Goal: Task Accomplishment & Management: Manage account settings

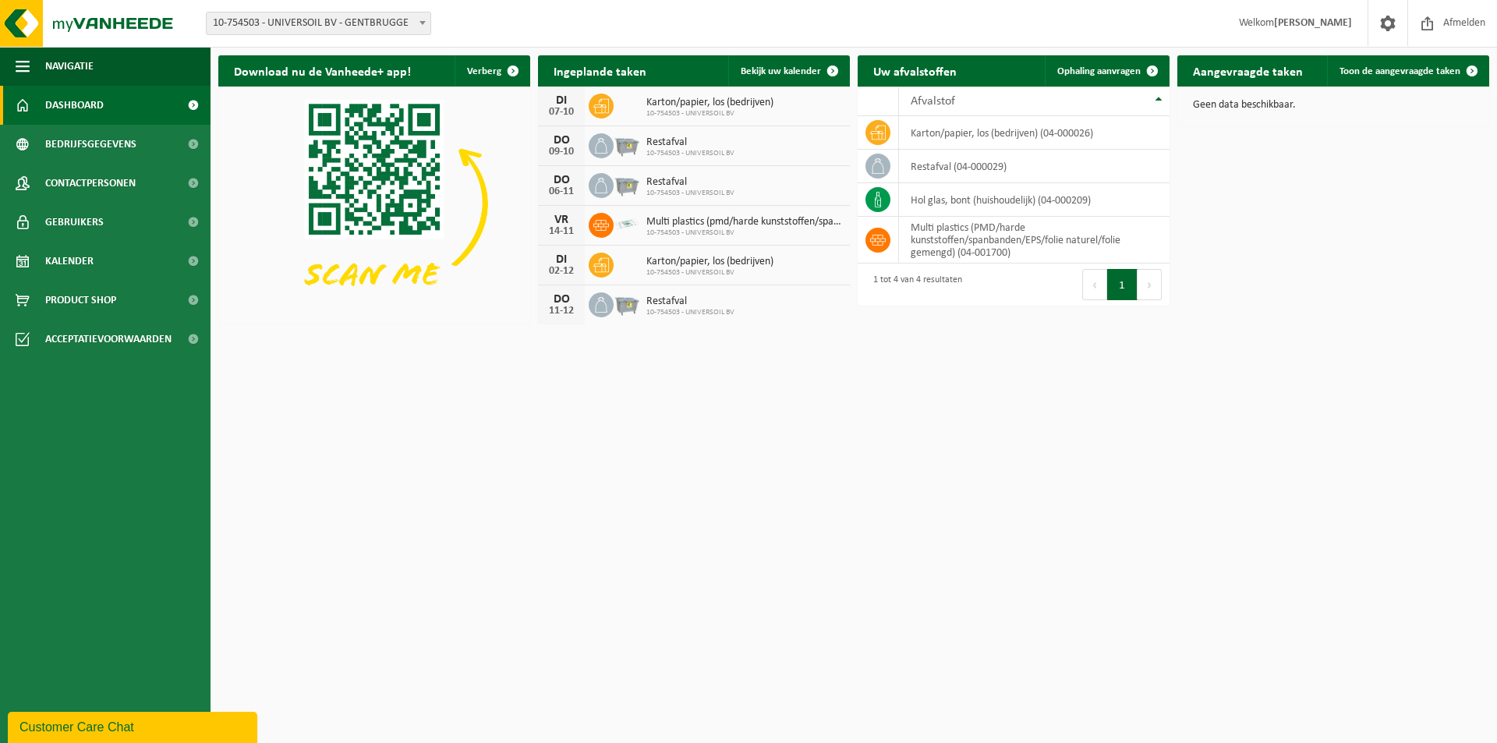
click at [411, 19] on span "10-754503 - UNIVERSOIL BV - GENTBRUGGE" at bounding box center [319, 23] width 224 height 22
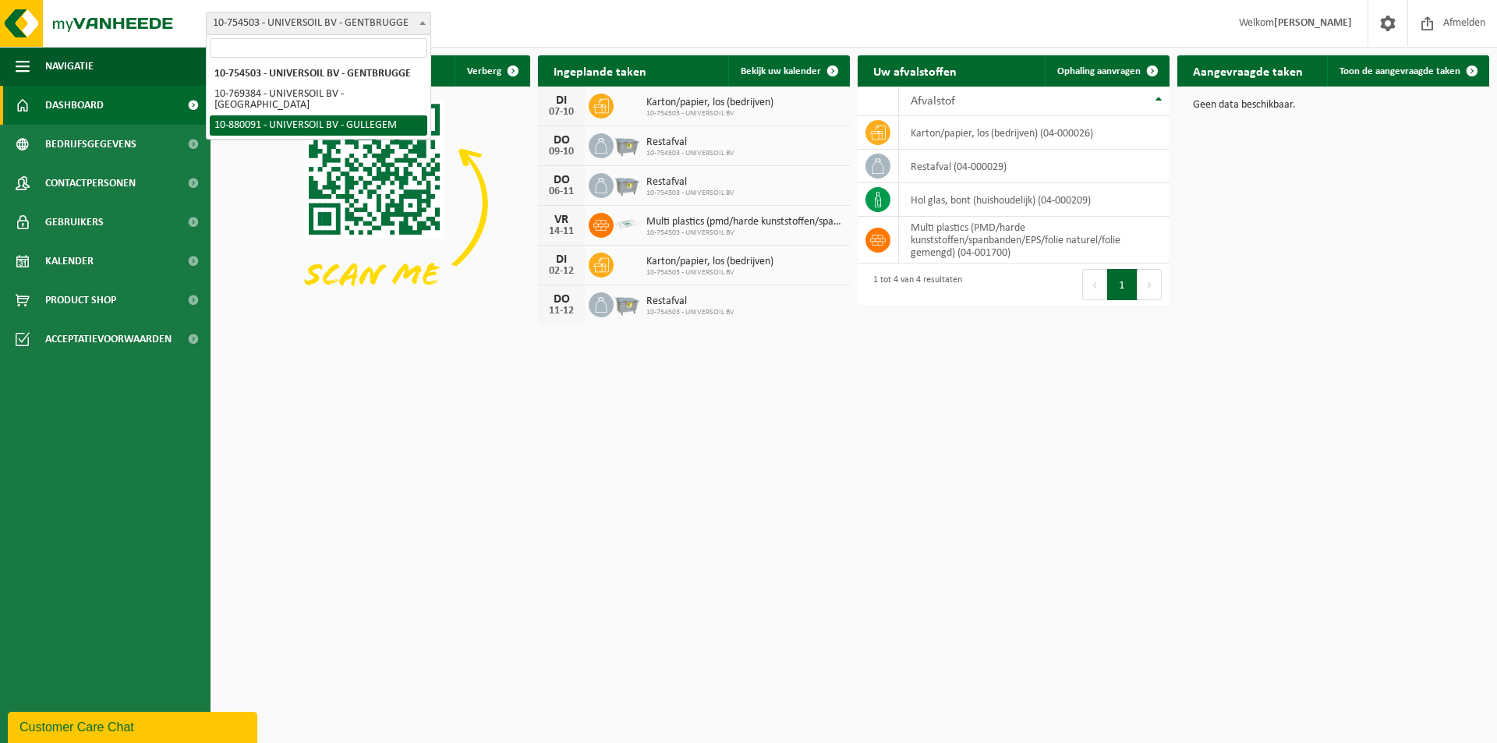
select select "109194"
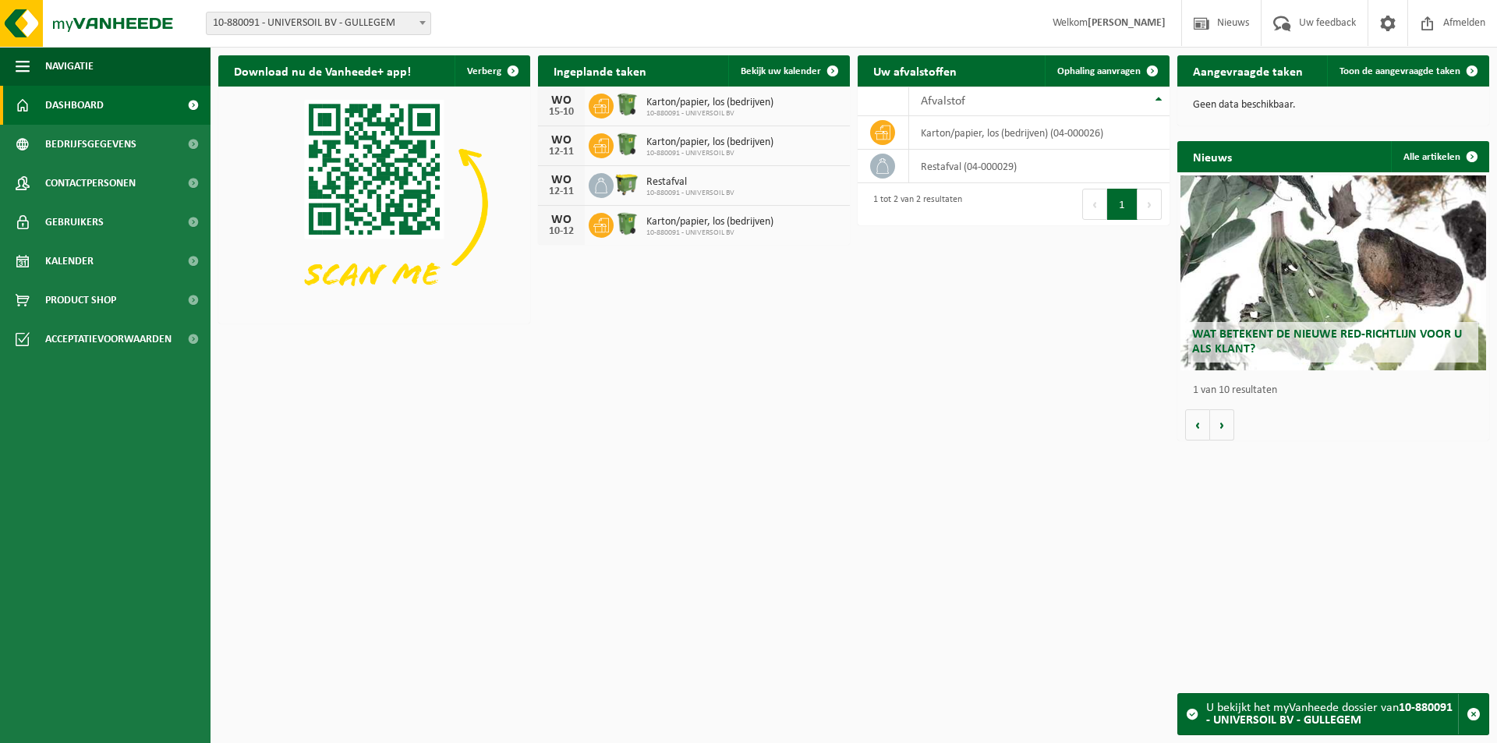
click at [753, 146] on span "Karton/papier, los (bedrijven)" at bounding box center [709, 142] width 127 height 12
click at [811, 75] on span "Bekijk uw kalender" at bounding box center [781, 71] width 80 height 10
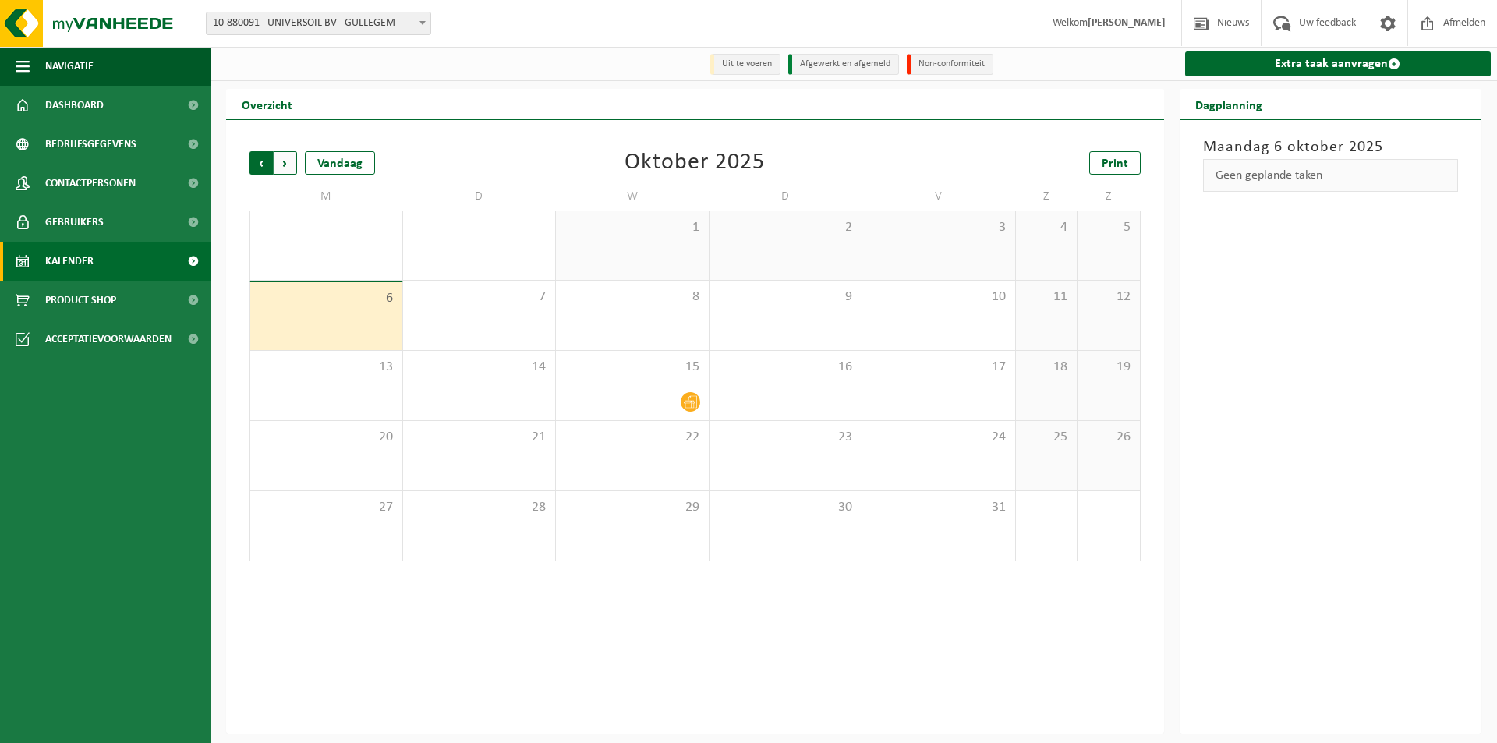
click at [288, 164] on span "Volgende" at bounding box center [285, 162] width 23 height 23
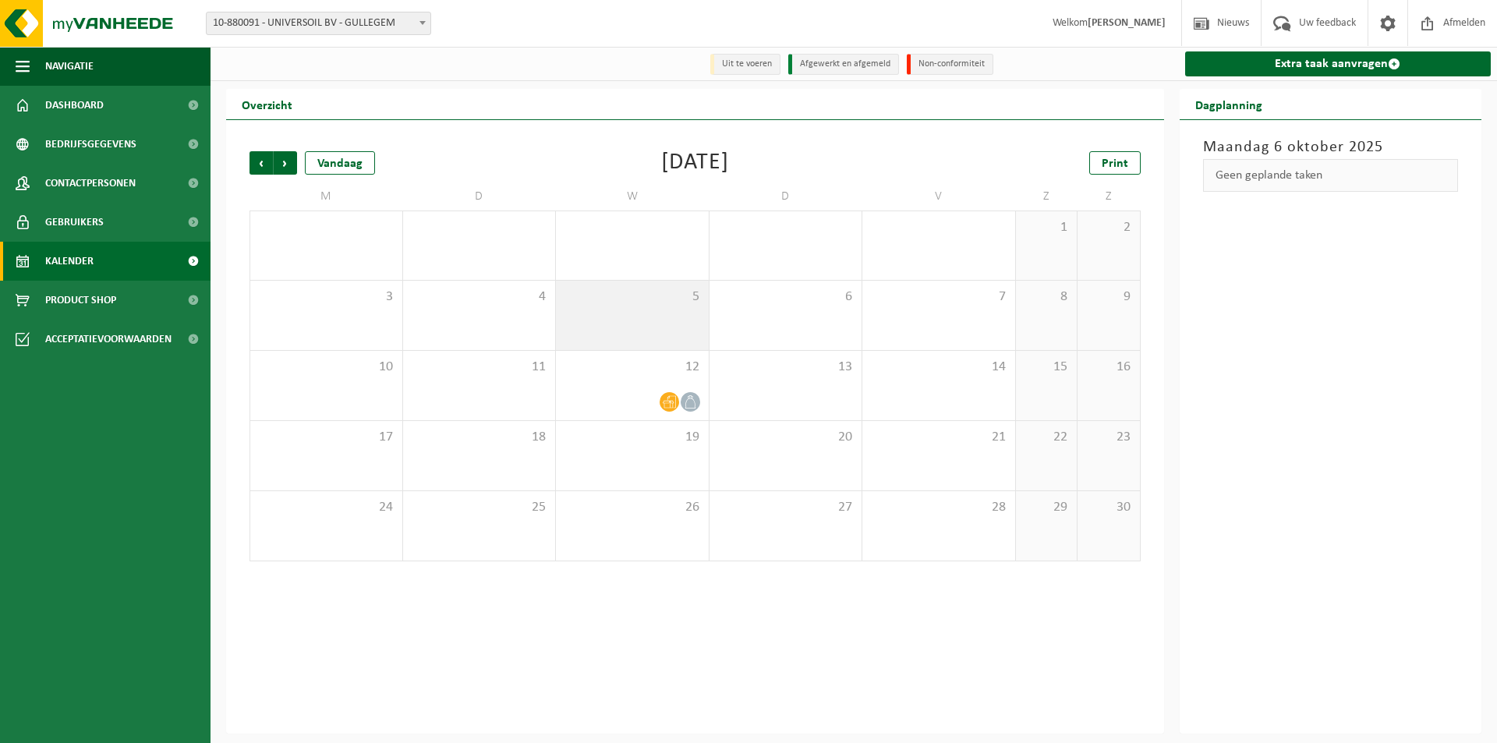
click at [646, 303] on span "5" at bounding box center [632, 296] width 137 height 17
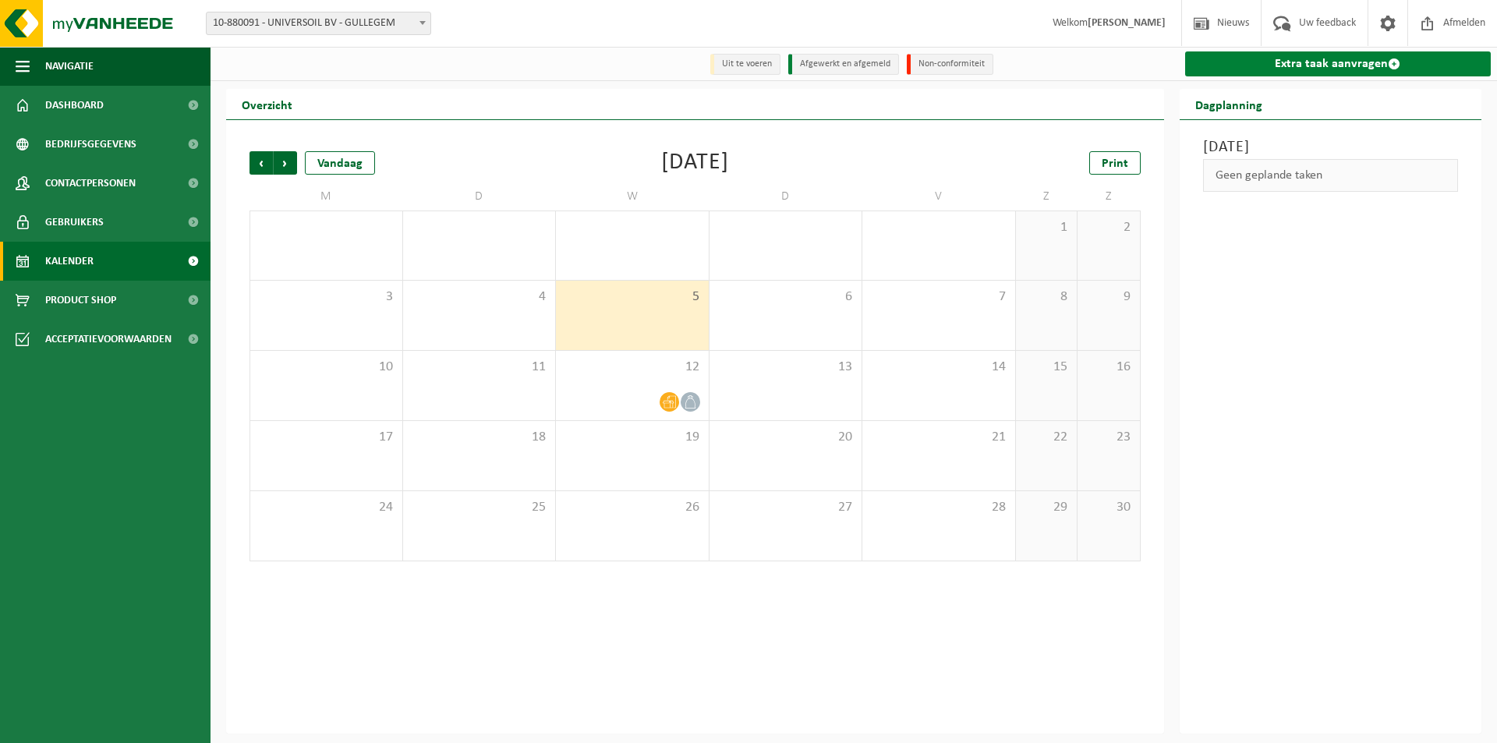
click at [1350, 62] on link "Extra taak aanvragen" at bounding box center [1338, 63] width 306 height 25
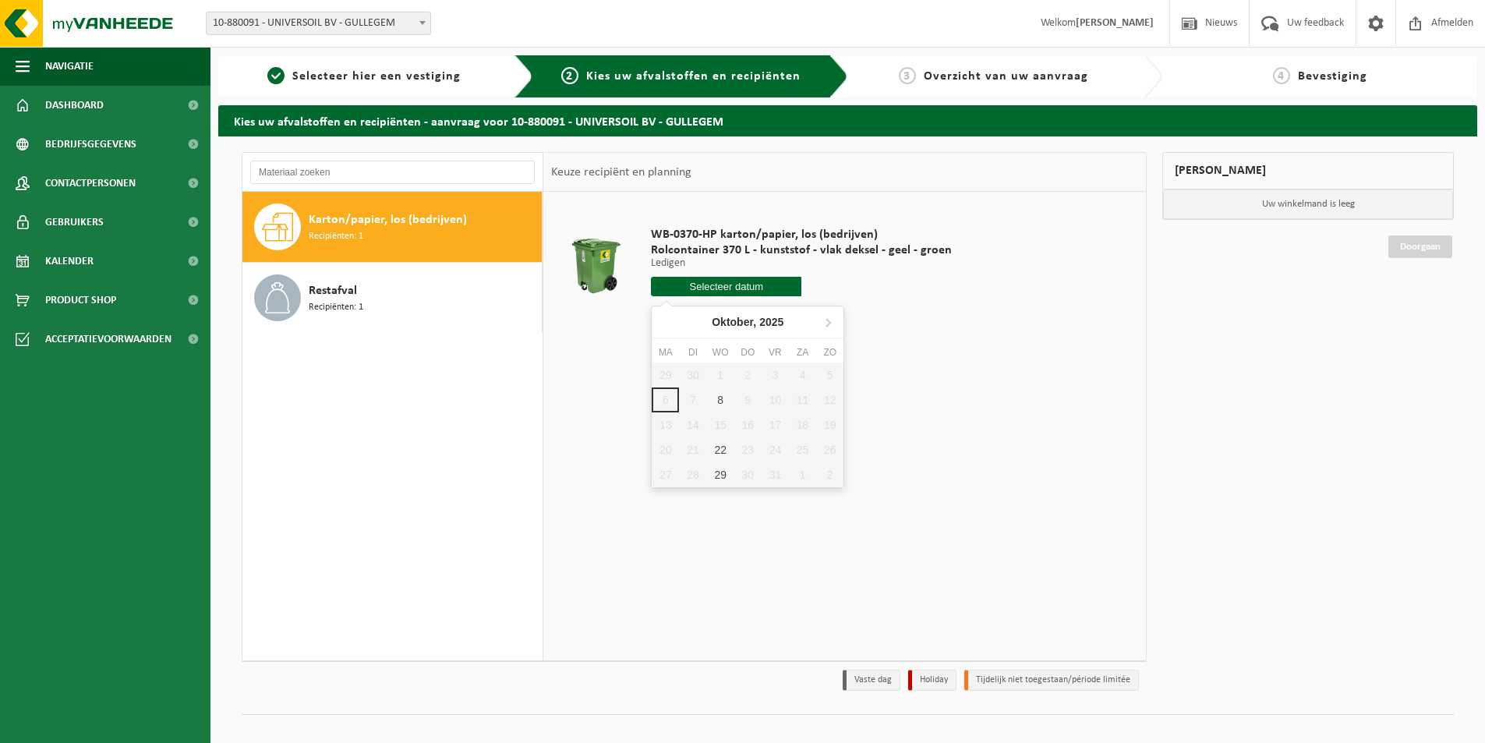
click at [713, 287] on input "text" at bounding box center [726, 286] width 150 height 19
click at [830, 324] on icon at bounding box center [828, 323] width 4 height 8
click at [716, 398] on div "5" at bounding box center [720, 399] width 27 height 25
type input "Van [DATE]"
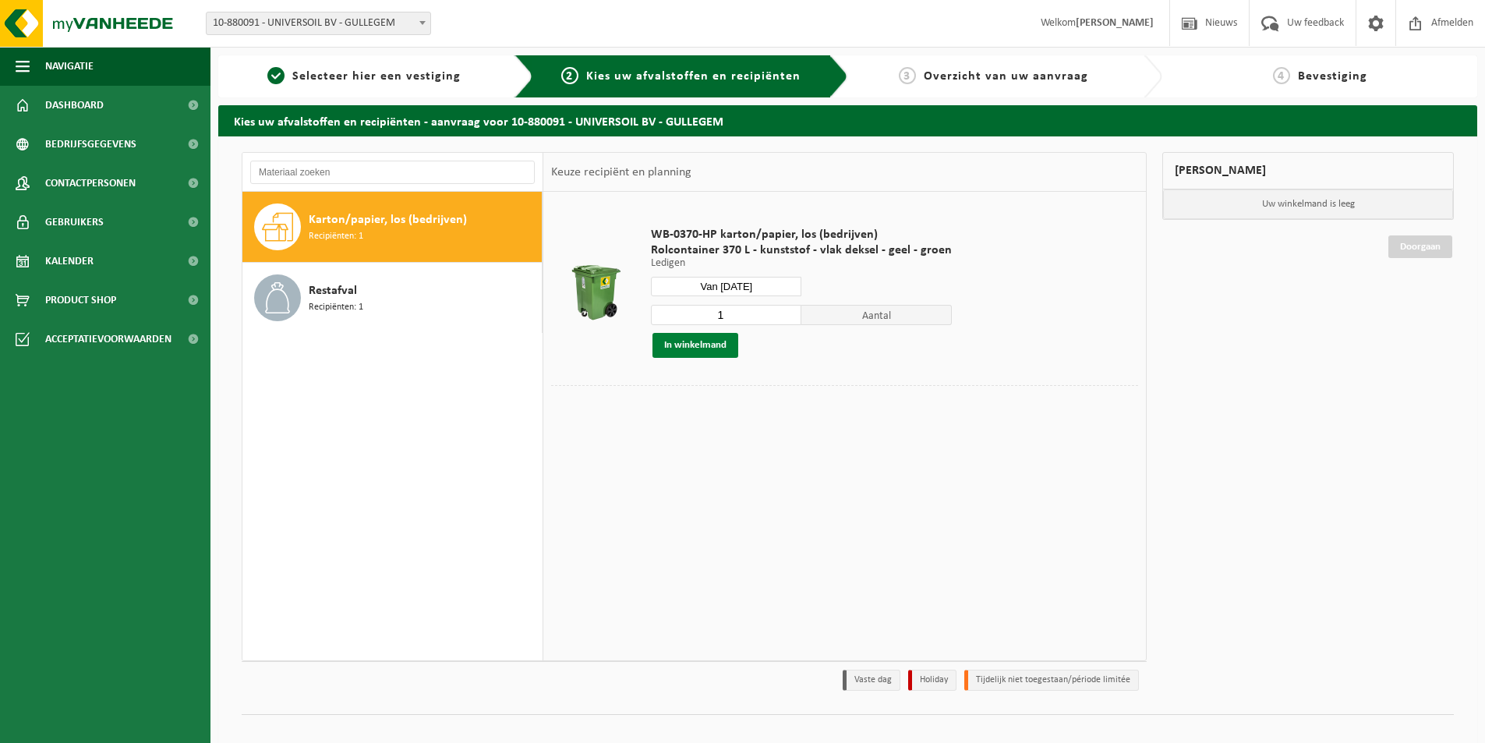
click at [713, 341] on button "In winkelmand" at bounding box center [696, 345] width 86 height 25
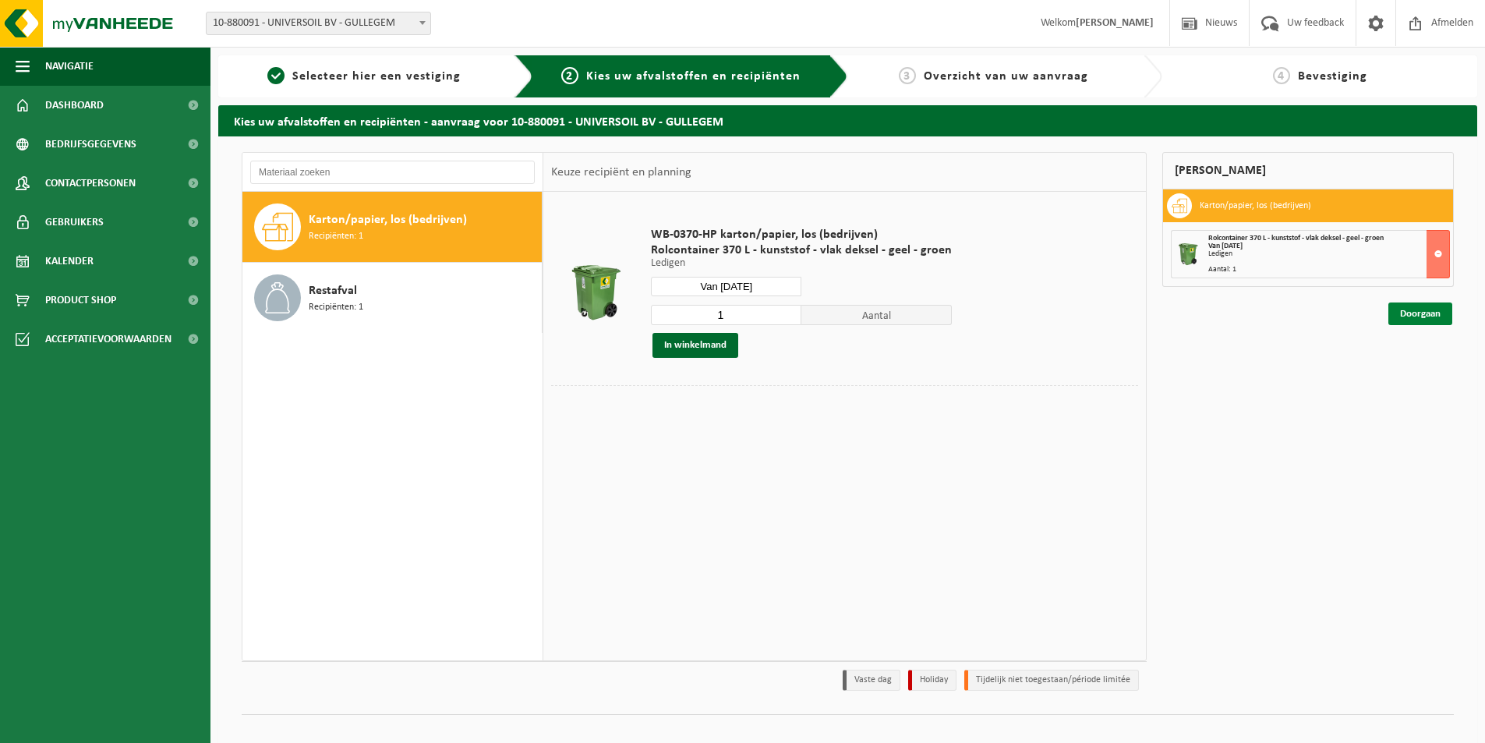
click at [1422, 317] on link "Doorgaan" at bounding box center [1421, 314] width 64 height 23
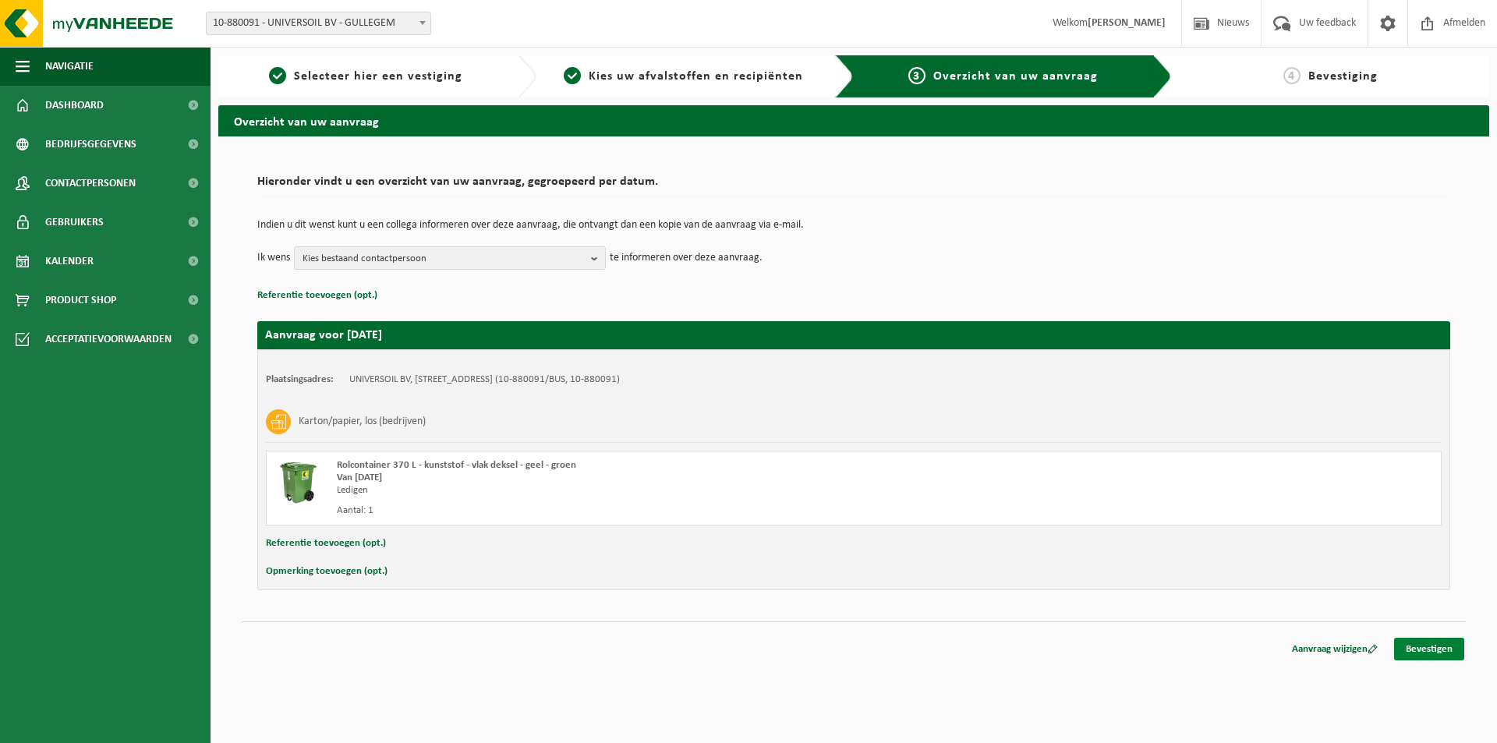
click at [1422, 646] on link "Bevestigen" at bounding box center [1429, 649] width 70 height 23
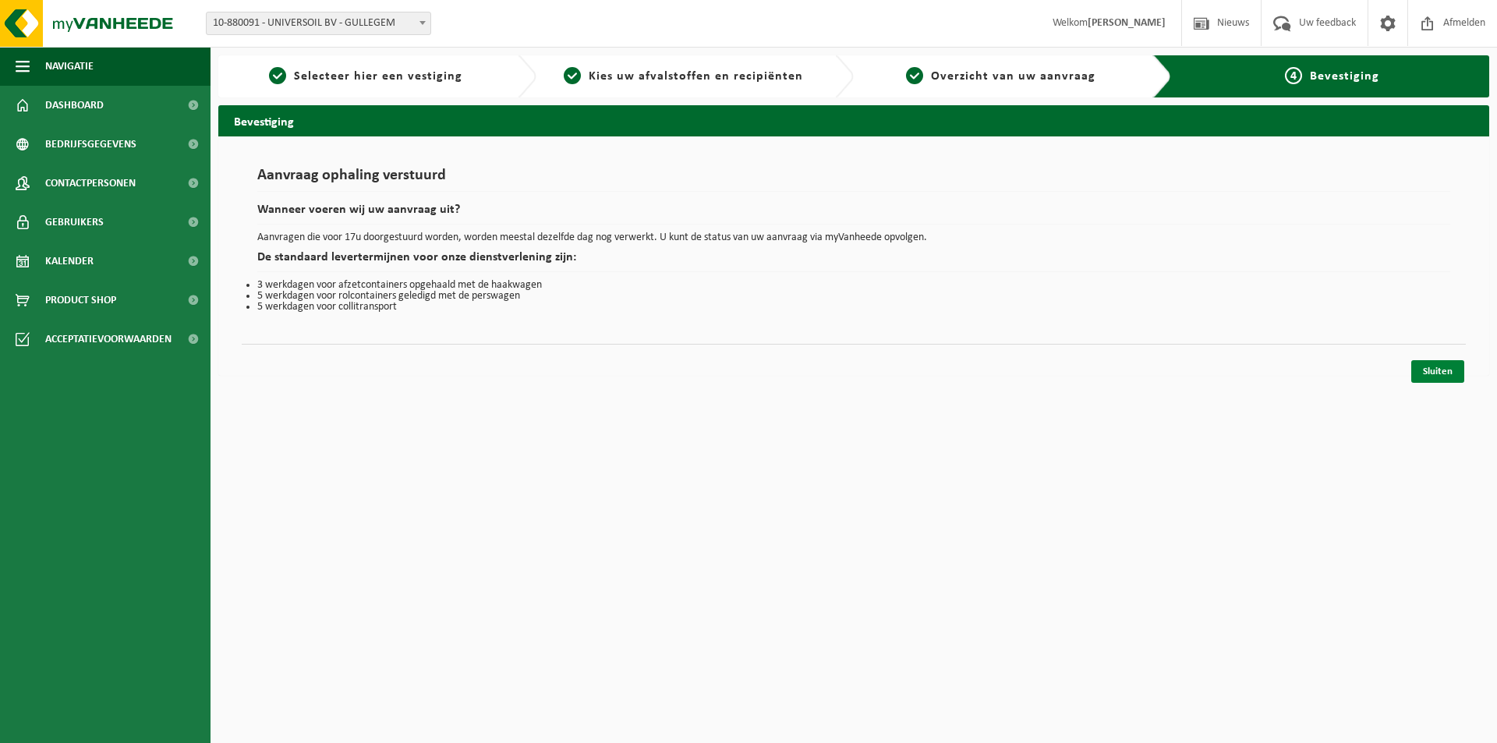
click at [1445, 373] on link "Sluiten" at bounding box center [1437, 371] width 53 height 23
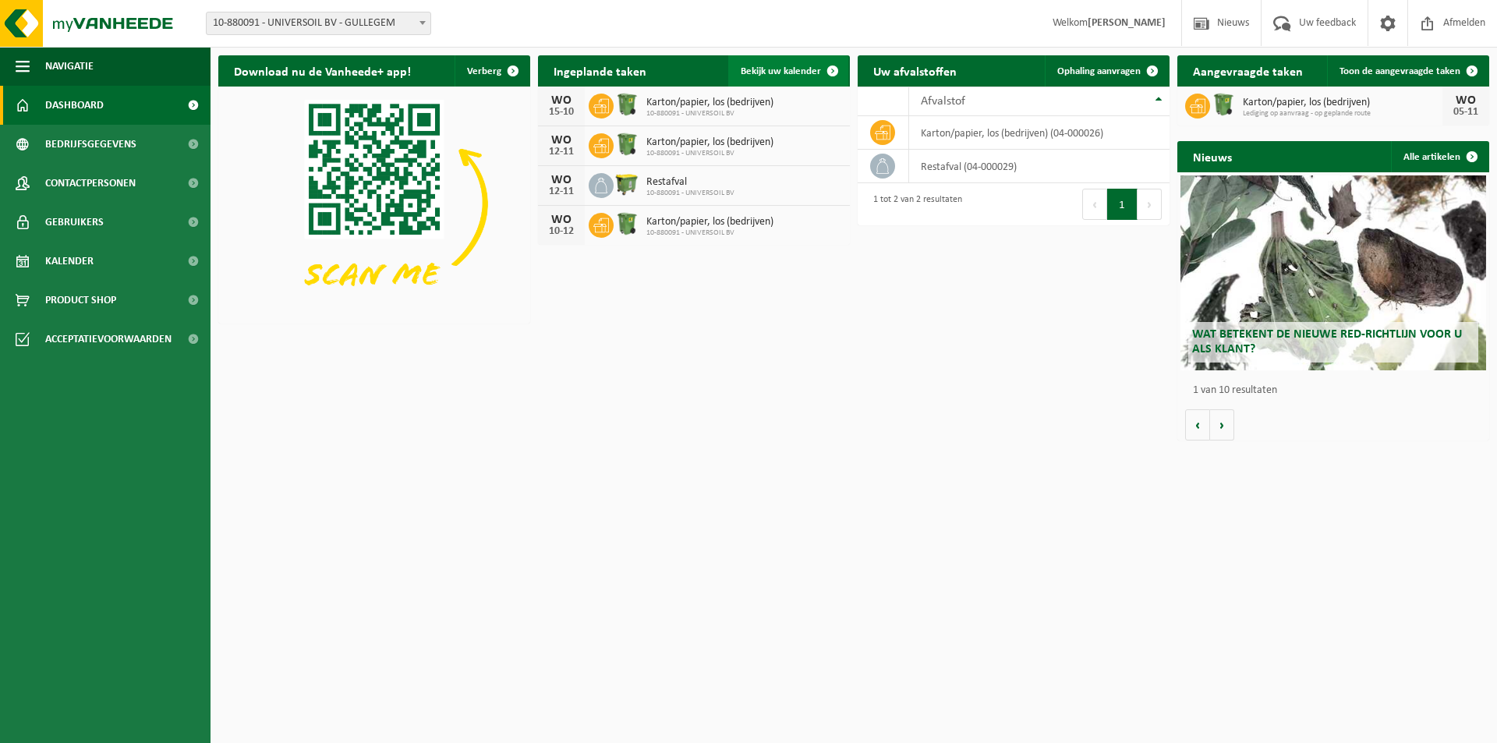
click at [807, 70] on span "Bekijk uw kalender" at bounding box center [781, 71] width 80 height 10
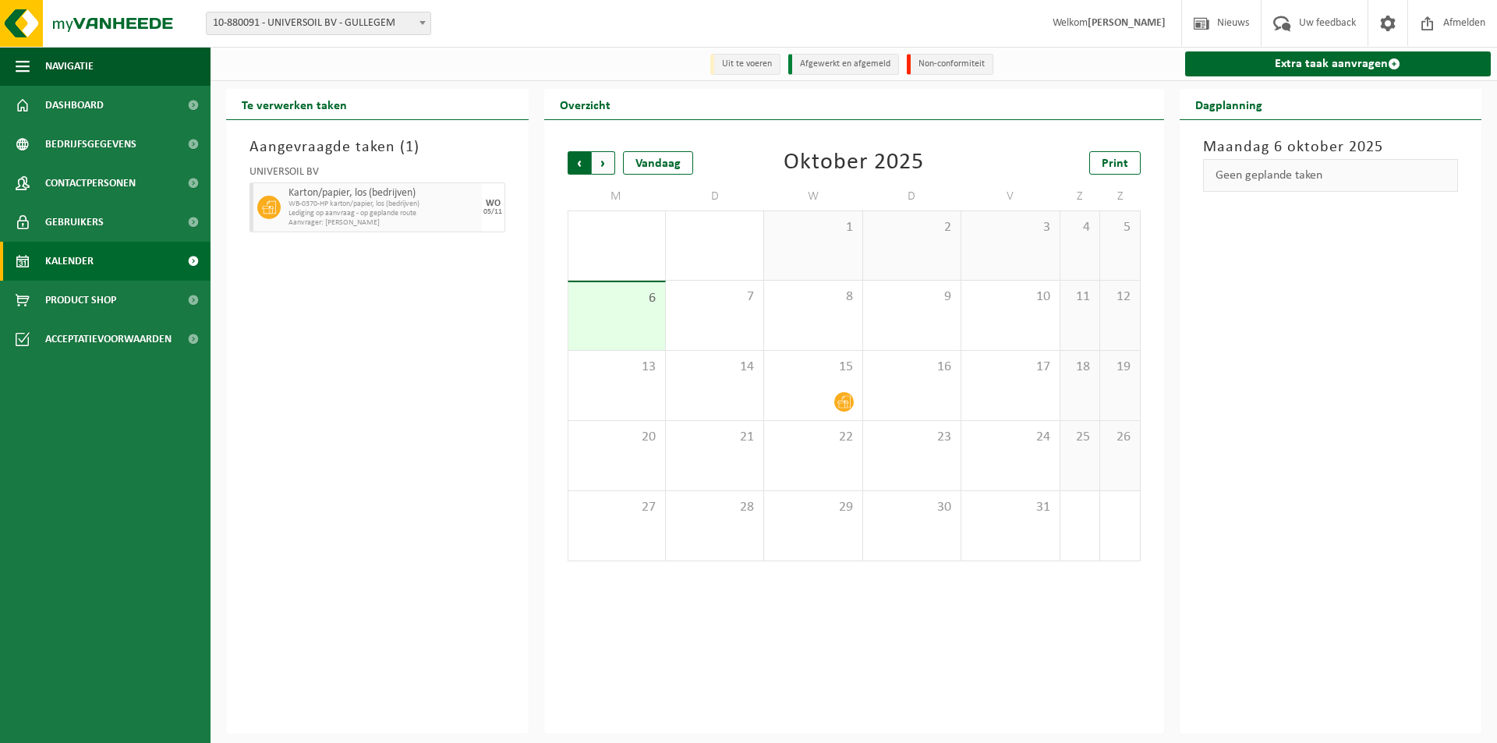
click at [602, 165] on span "Volgende" at bounding box center [603, 162] width 23 height 23
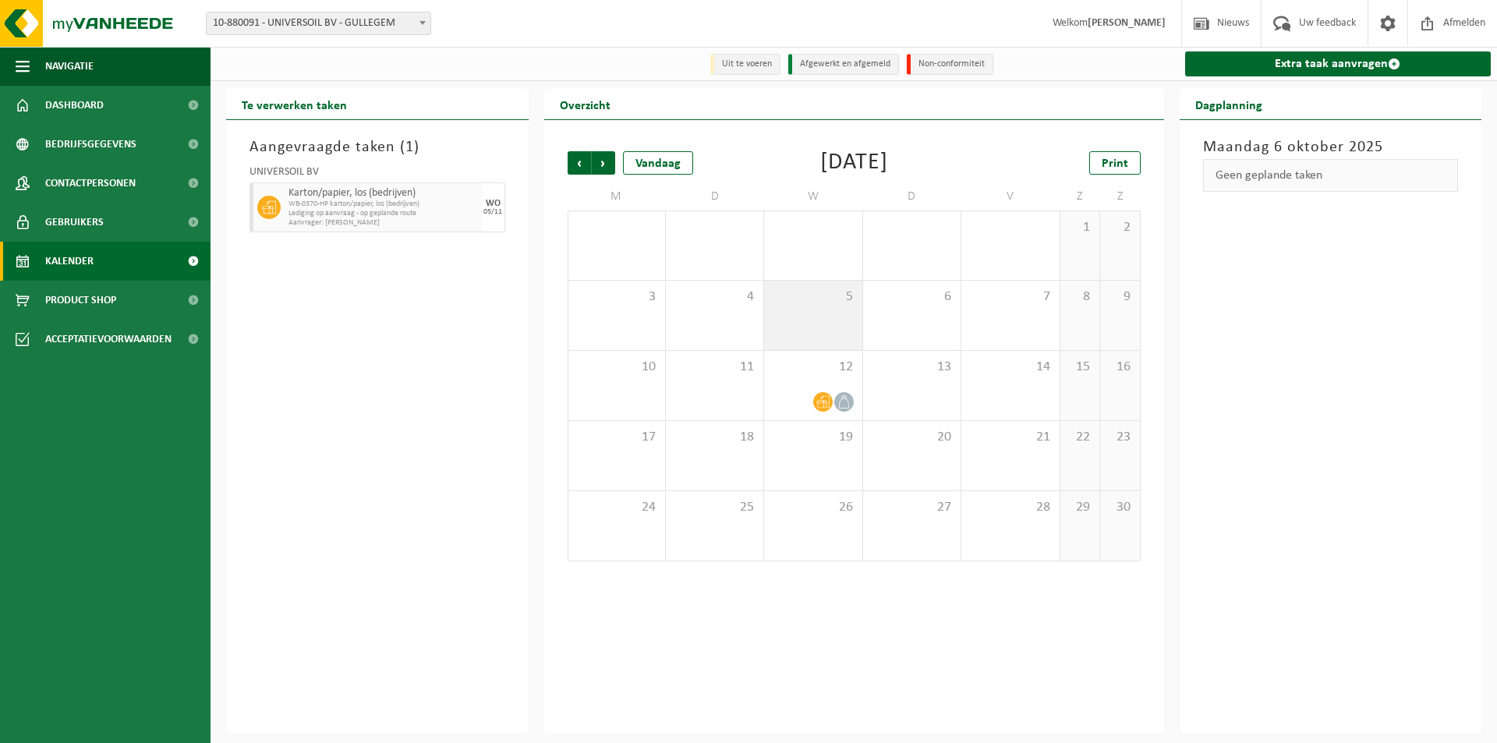
click at [819, 303] on span "5" at bounding box center [813, 296] width 82 height 17
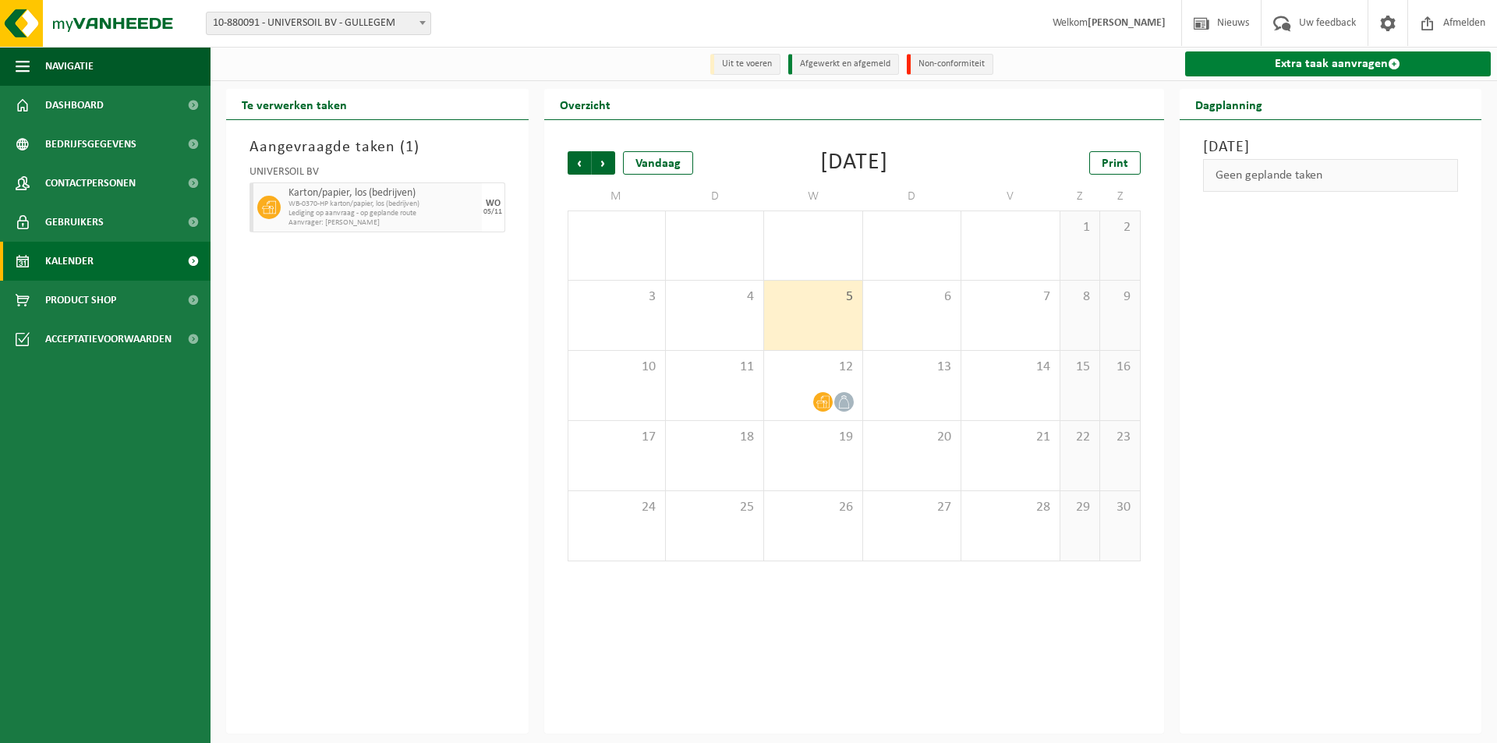
click at [1324, 66] on link "Extra taak aanvragen" at bounding box center [1338, 63] width 306 height 25
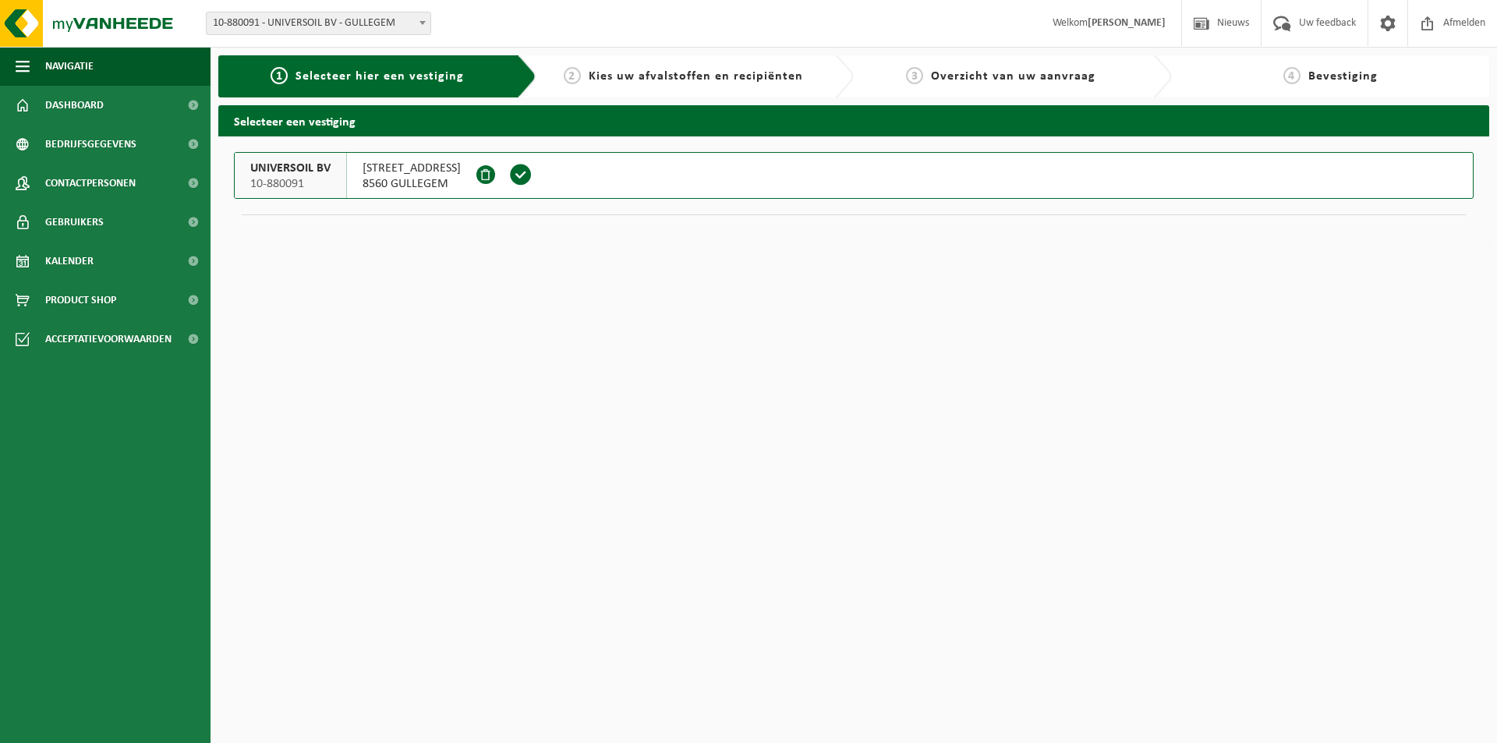
click at [457, 166] on span "[STREET_ADDRESS]" at bounding box center [412, 169] width 98 height 16
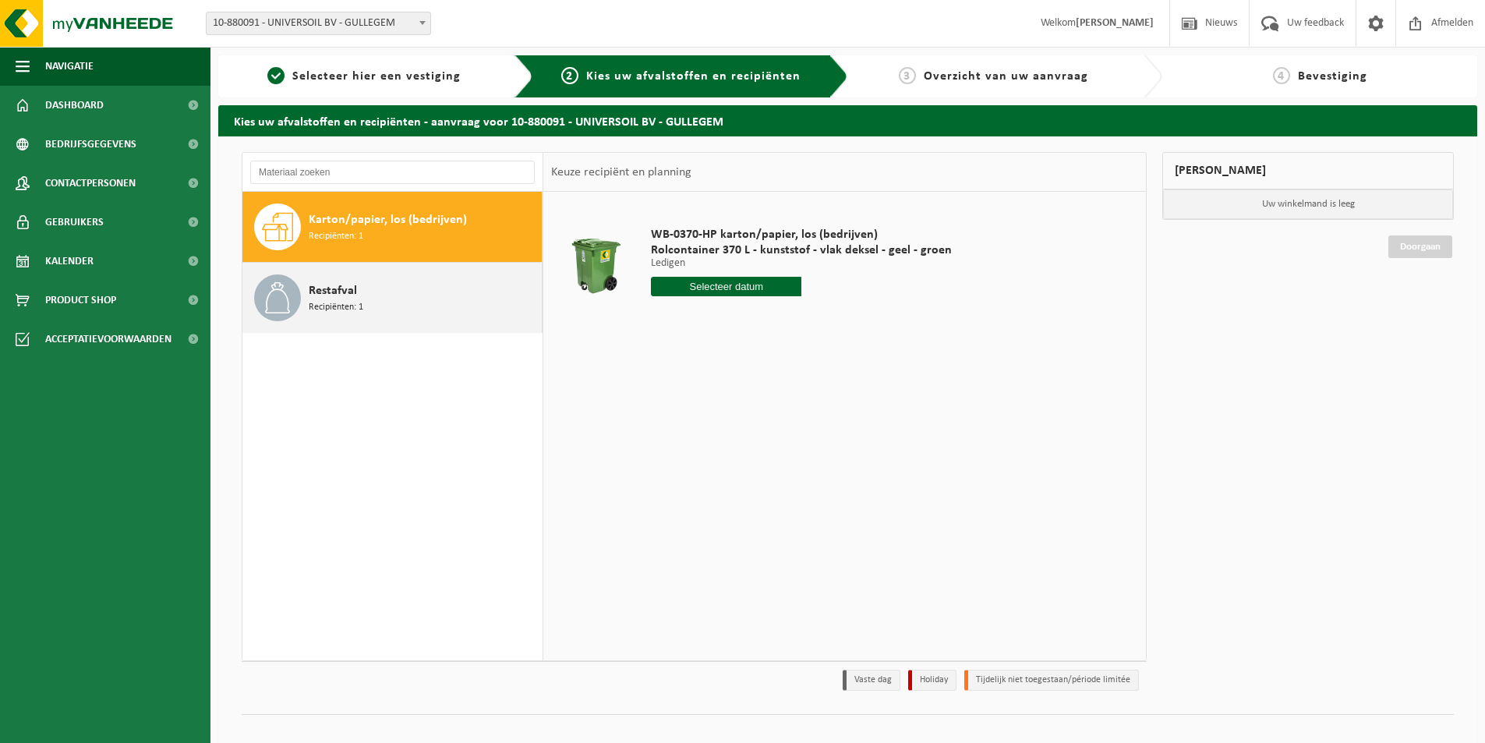
click at [362, 295] on div "Restafval Recipiënten: 1" at bounding box center [423, 297] width 229 height 47
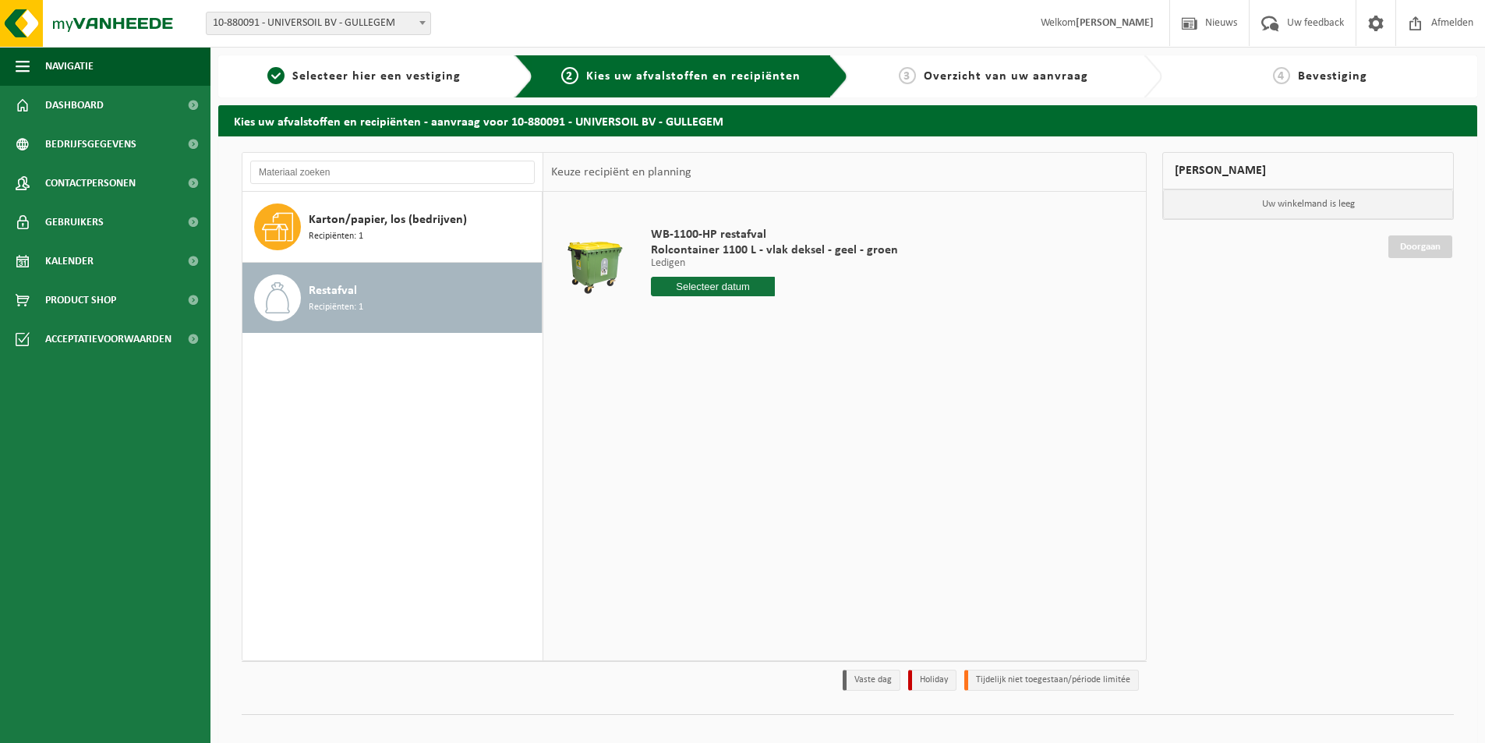
click at [712, 287] on input "text" at bounding box center [713, 286] width 124 height 19
click at [698, 288] on input "text" at bounding box center [713, 286] width 124 height 19
click at [720, 292] on input "text" at bounding box center [713, 286] width 124 height 19
click at [407, 364] on div "Karton/papier, los (bedrijven) Recipiënten: 1 Restafval Recipiënten: 1" at bounding box center [392, 426] width 301 height 469
click at [734, 283] on input "text" at bounding box center [713, 286] width 124 height 19
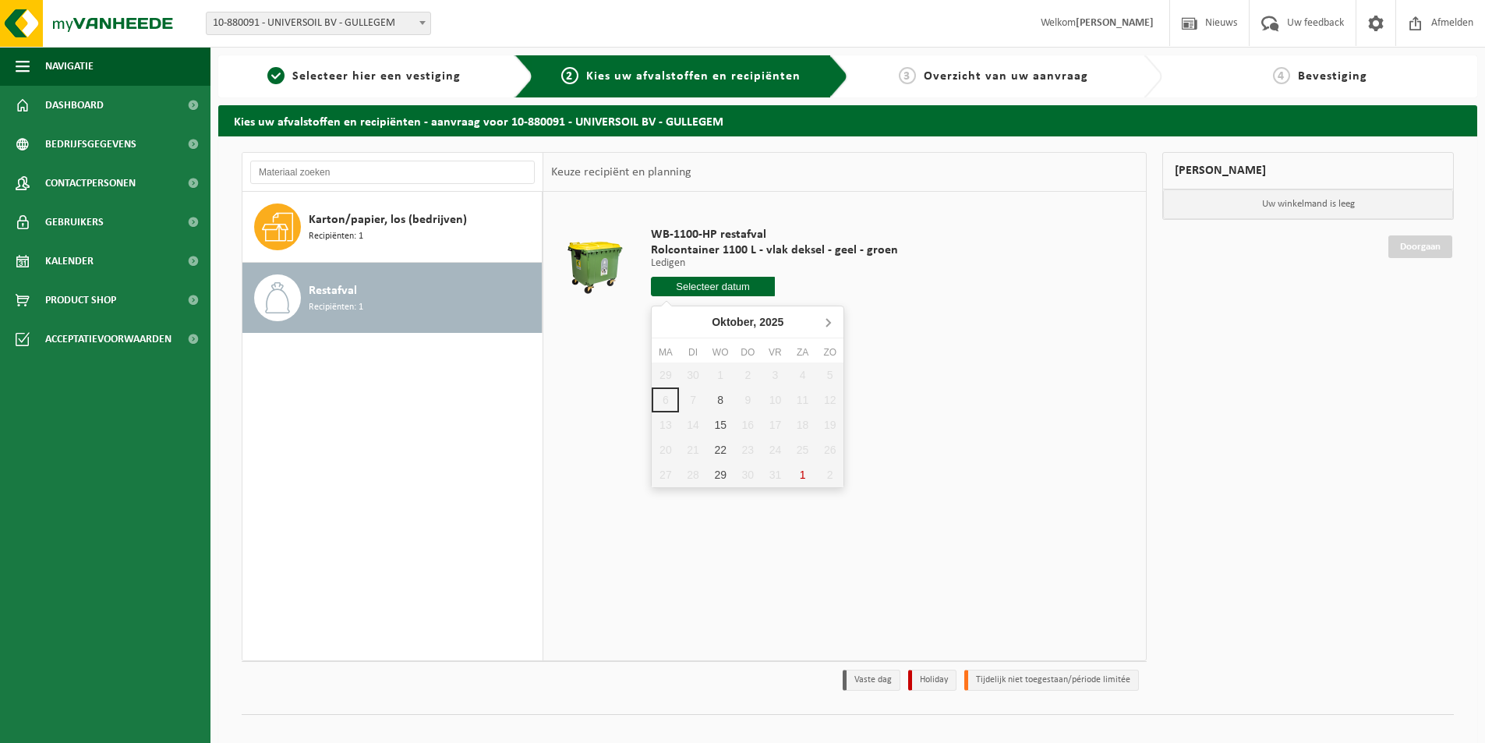
click at [826, 322] on icon at bounding box center [828, 322] width 25 height 25
click at [726, 398] on div "5" at bounding box center [720, 399] width 27 height 25
type input "Van 2025-11-05"
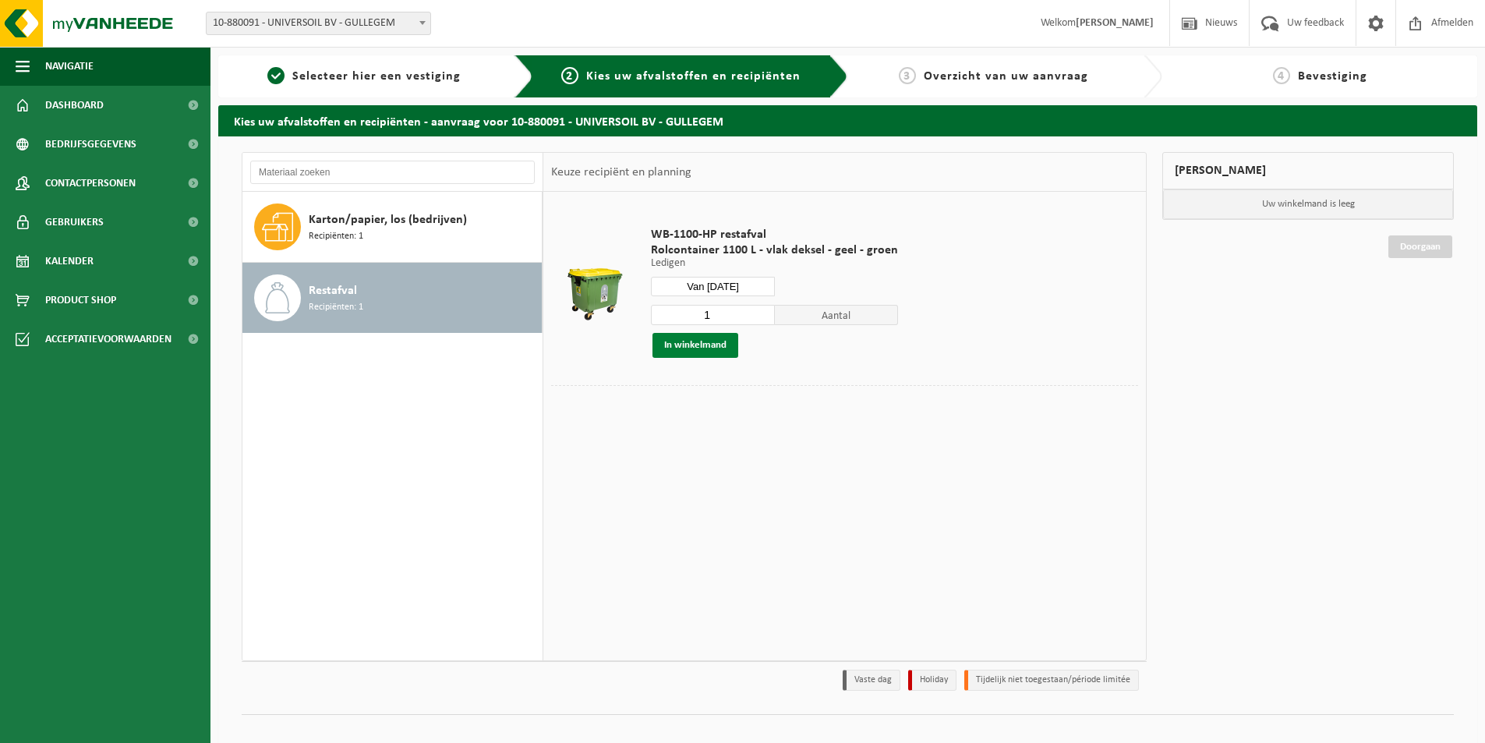
click at [692, 348] on button "In winkelmand" at bounding box center [696, 345] width 86 height 25
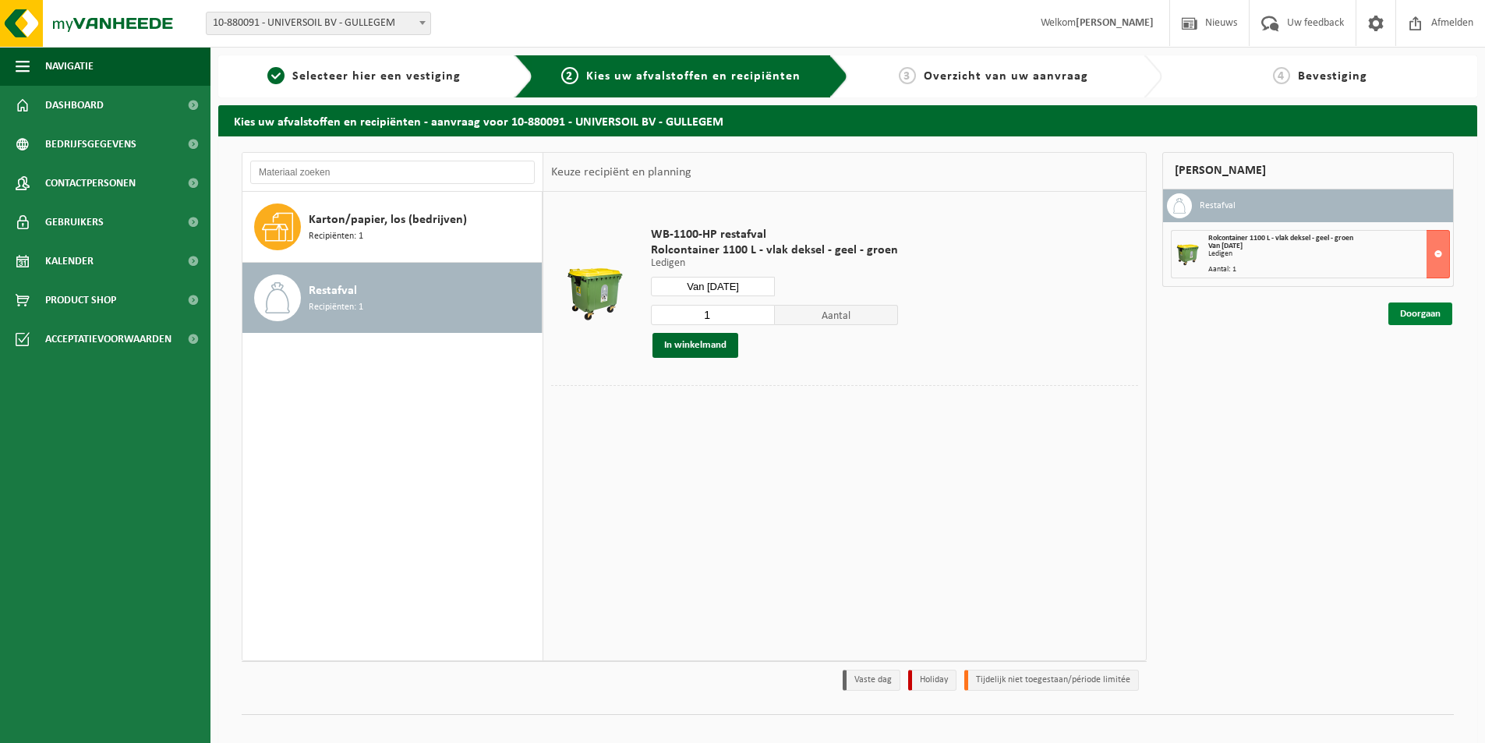
click at [1408, 316] on link "Doorgaan" at bounding box center [1421, 314] width 64 height 23
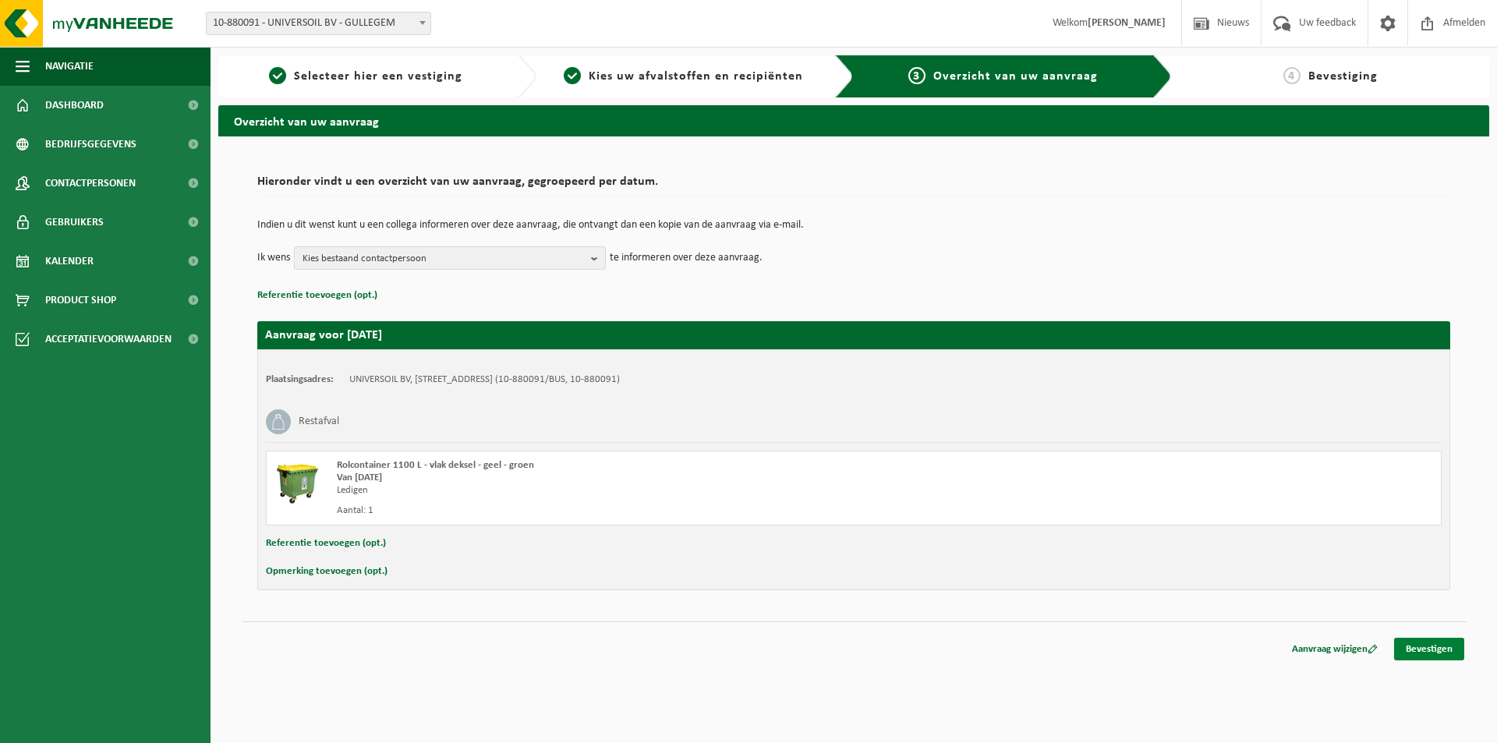
click at [1433, 646] on link "Bevestigen" at bounding box center [1429, 649] width 70 height 23
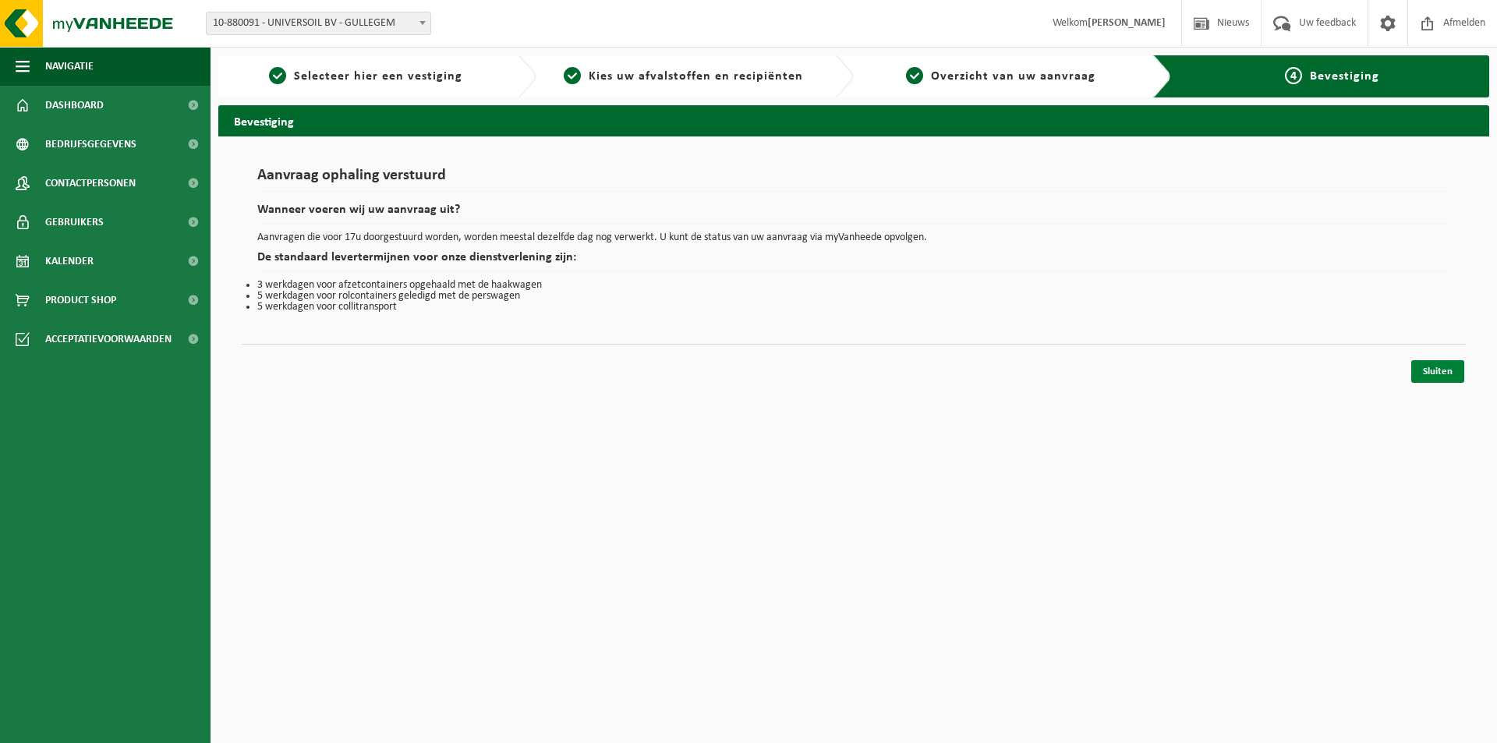
click at [1435, 363] on link "Sluiten" at bounding box center [1437, 371] width 53 height 23
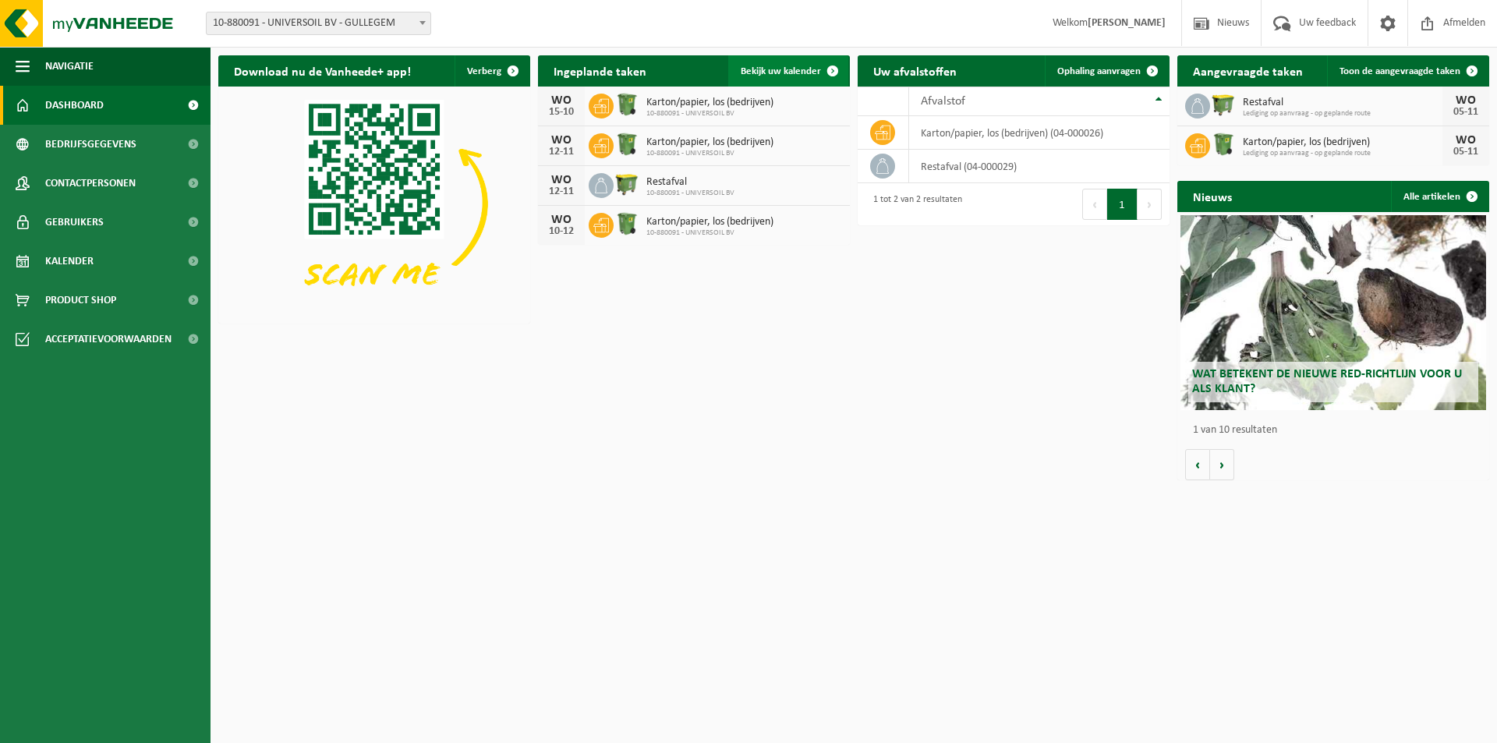
click at [802, 65] on link "Bekijk uw kalender" at bounding box center [788, 70] width 120 height 31
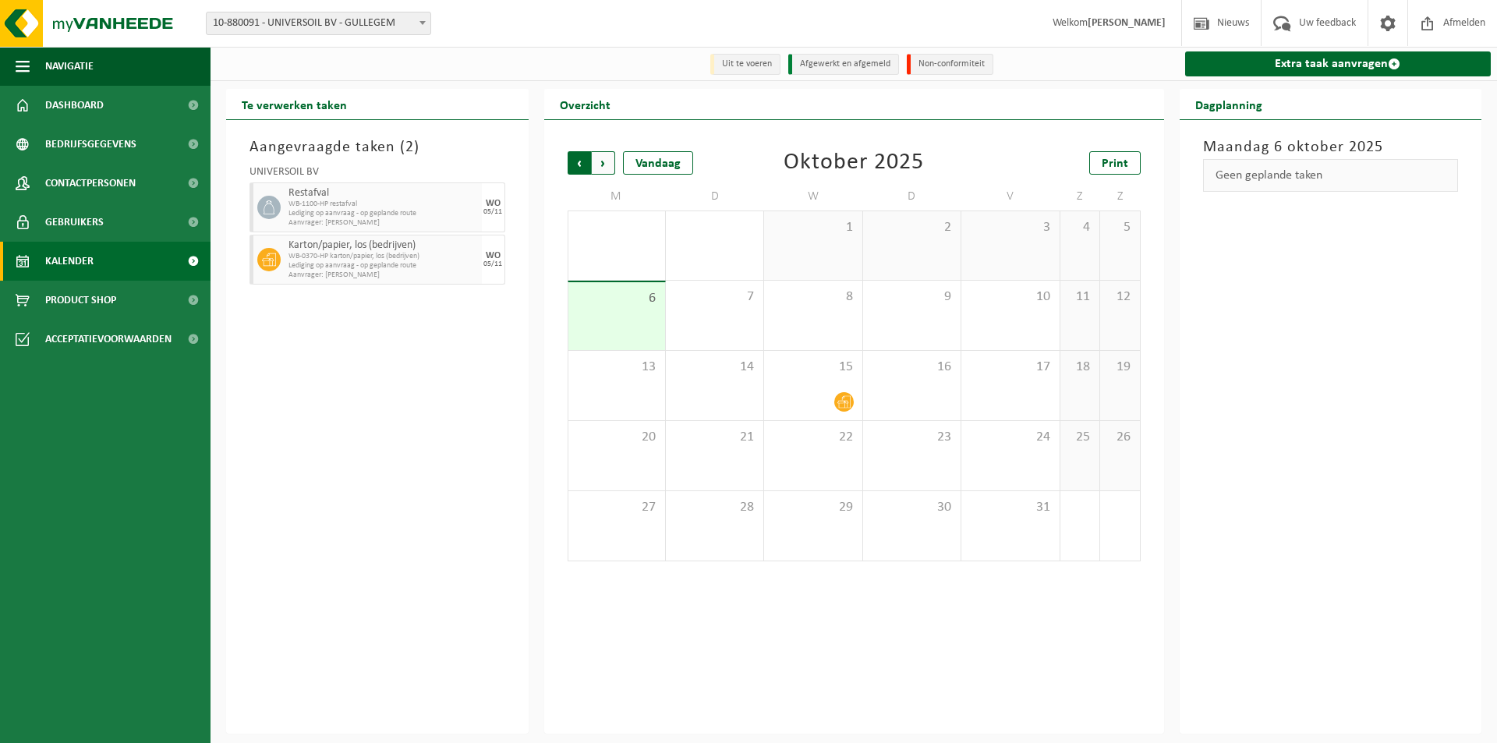
click at [610, 165] on span "Volgende" at bounding box center [603, 162] width 23 height 23
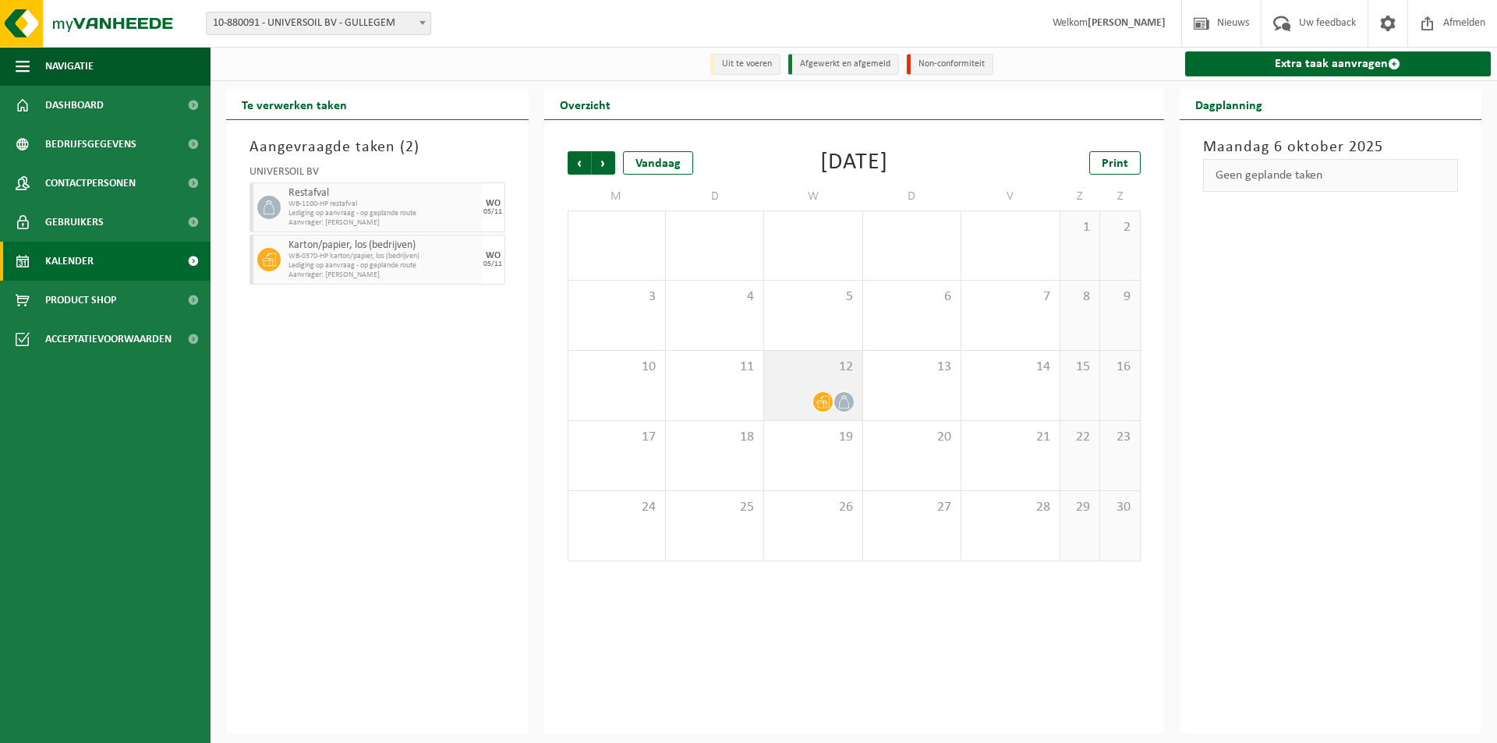
click at [851, 393] on div at bounding box center [813, 401] width 82 height 21
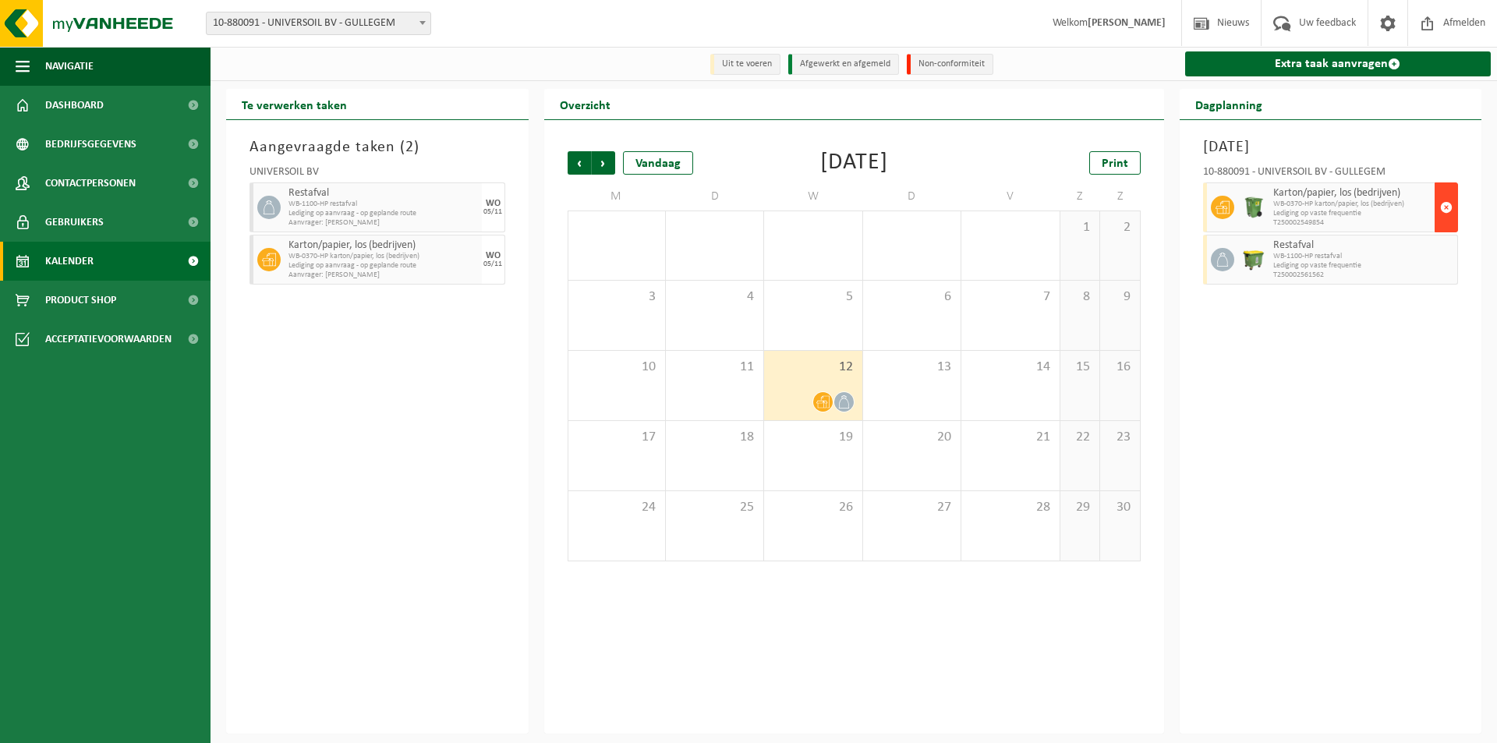
click at [1442, 207] on span "button" at bounding box center [1446, 207] width 12 height 31
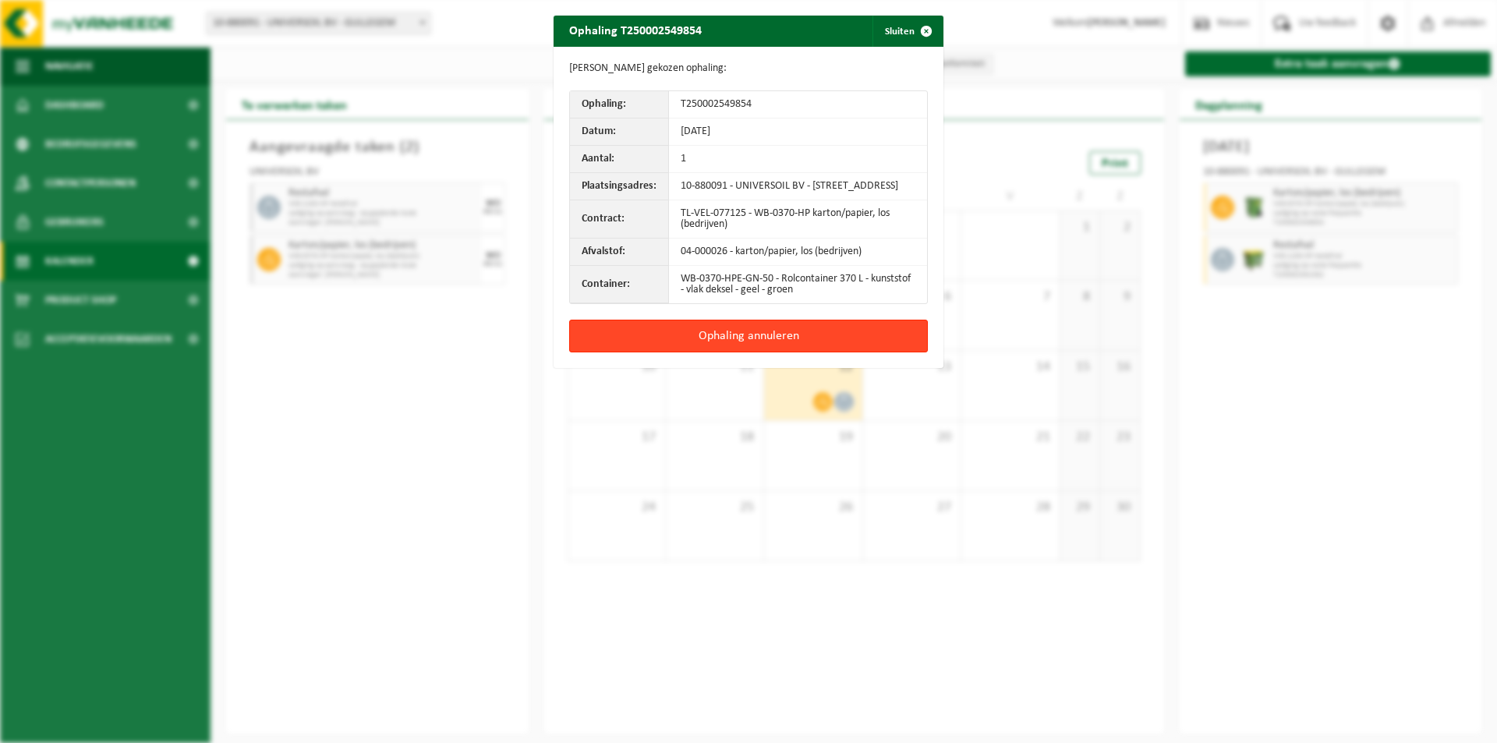
click at [789, 341] on button "Ophaling annuleren" at bounding box center [748, 336] width 359 height 33
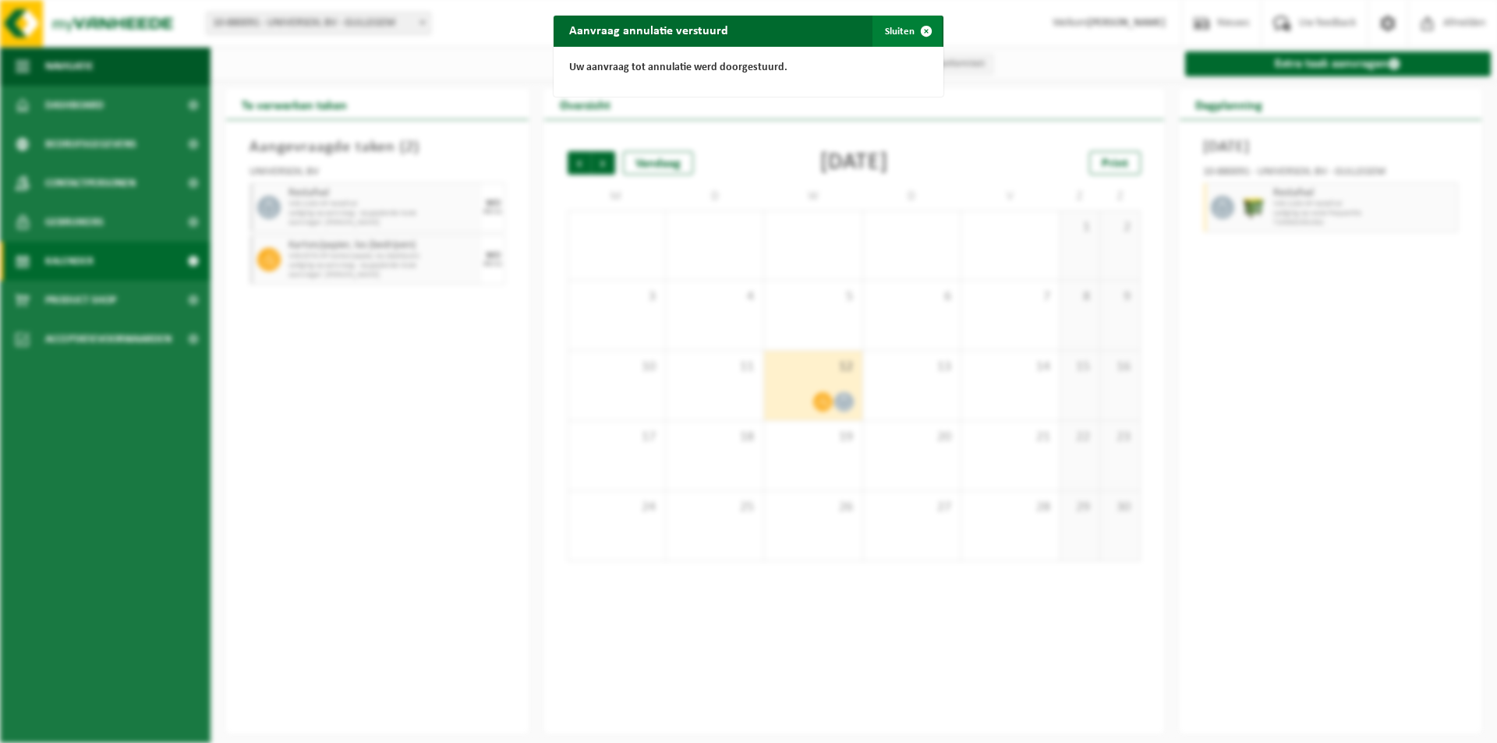
click at [924, 29] on span "button" at bounding box center [926, 31] width 31 height 31
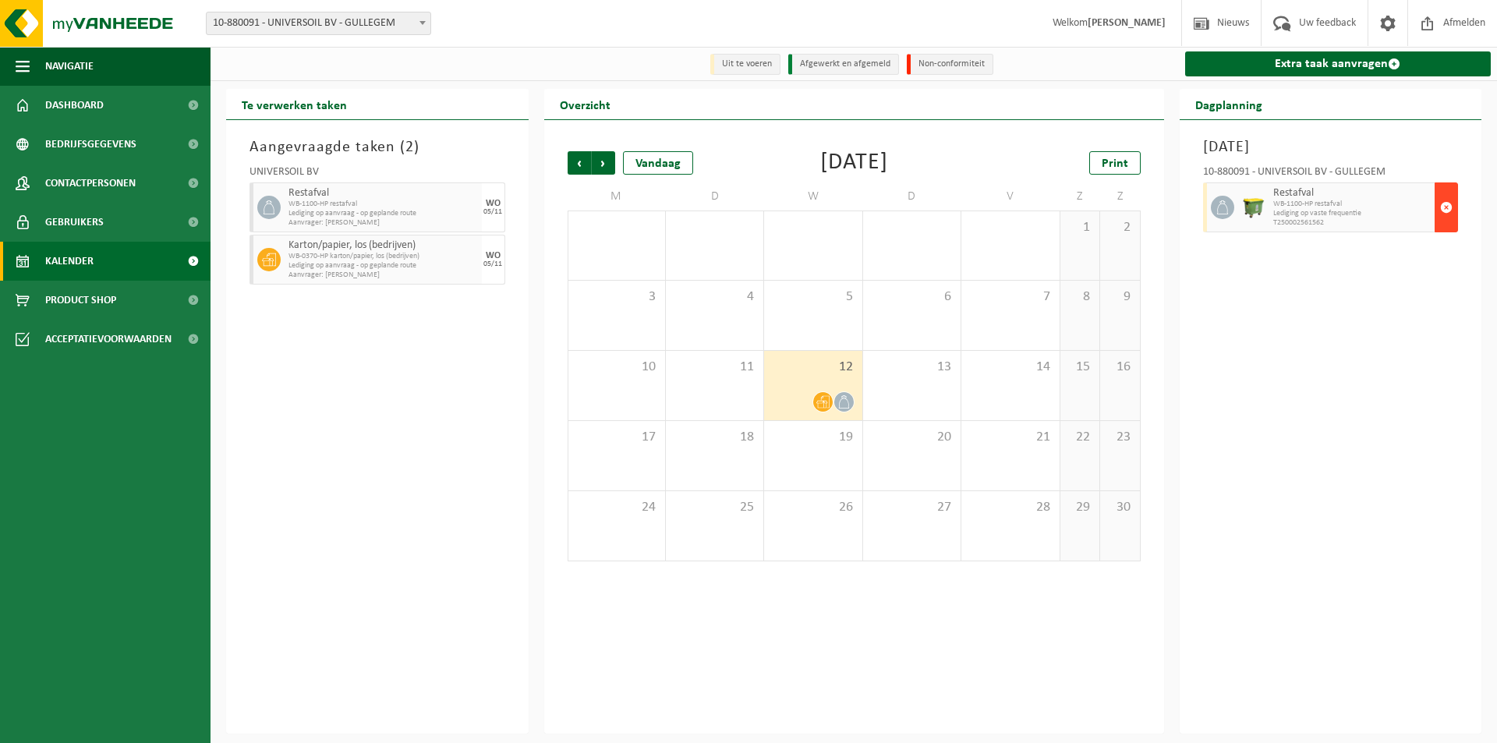
click at [1440, 209] on span "button" at bounding box center [1446, 207] width 12 height 31
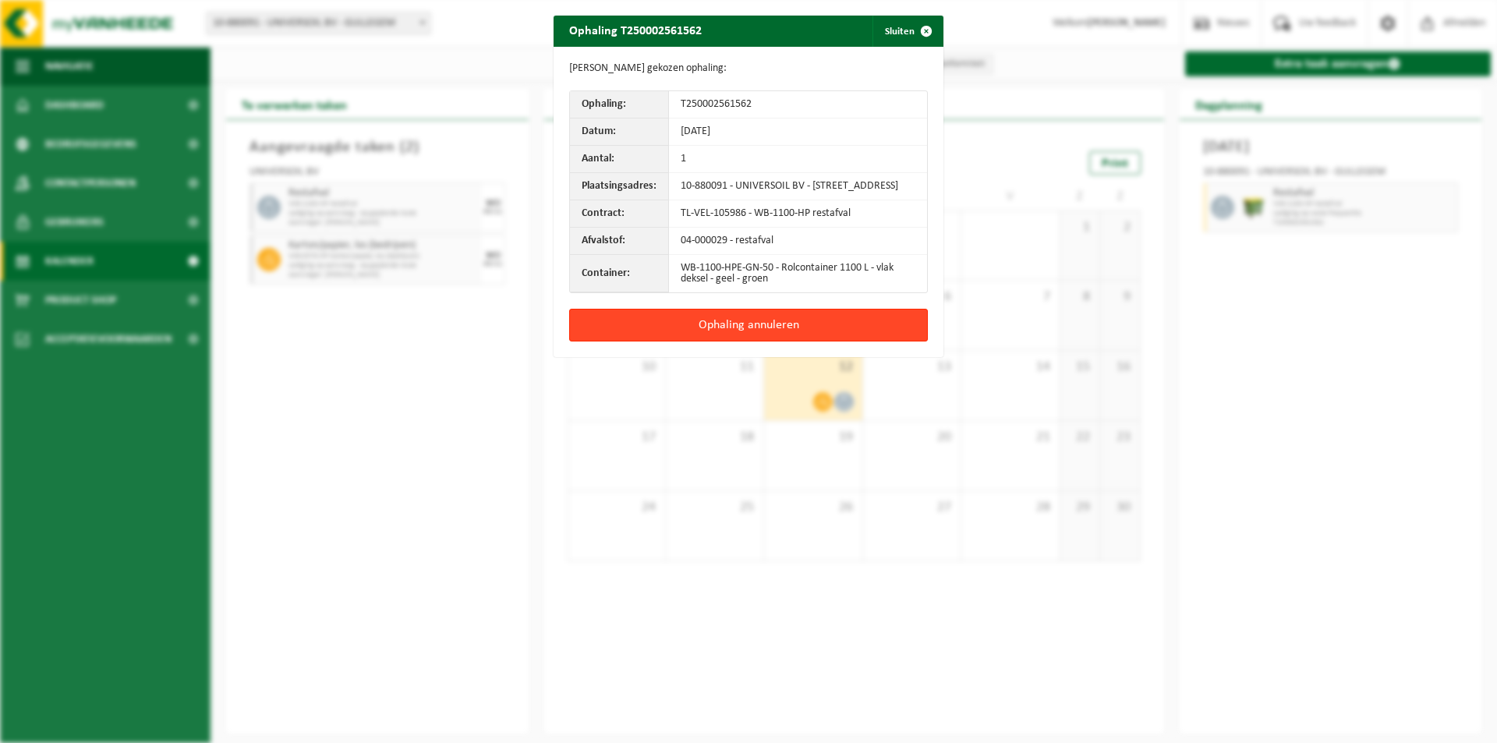
click at [810, 335] on button "Ophaling annuleren" at bounding box center [748, 325] width 359 height 33
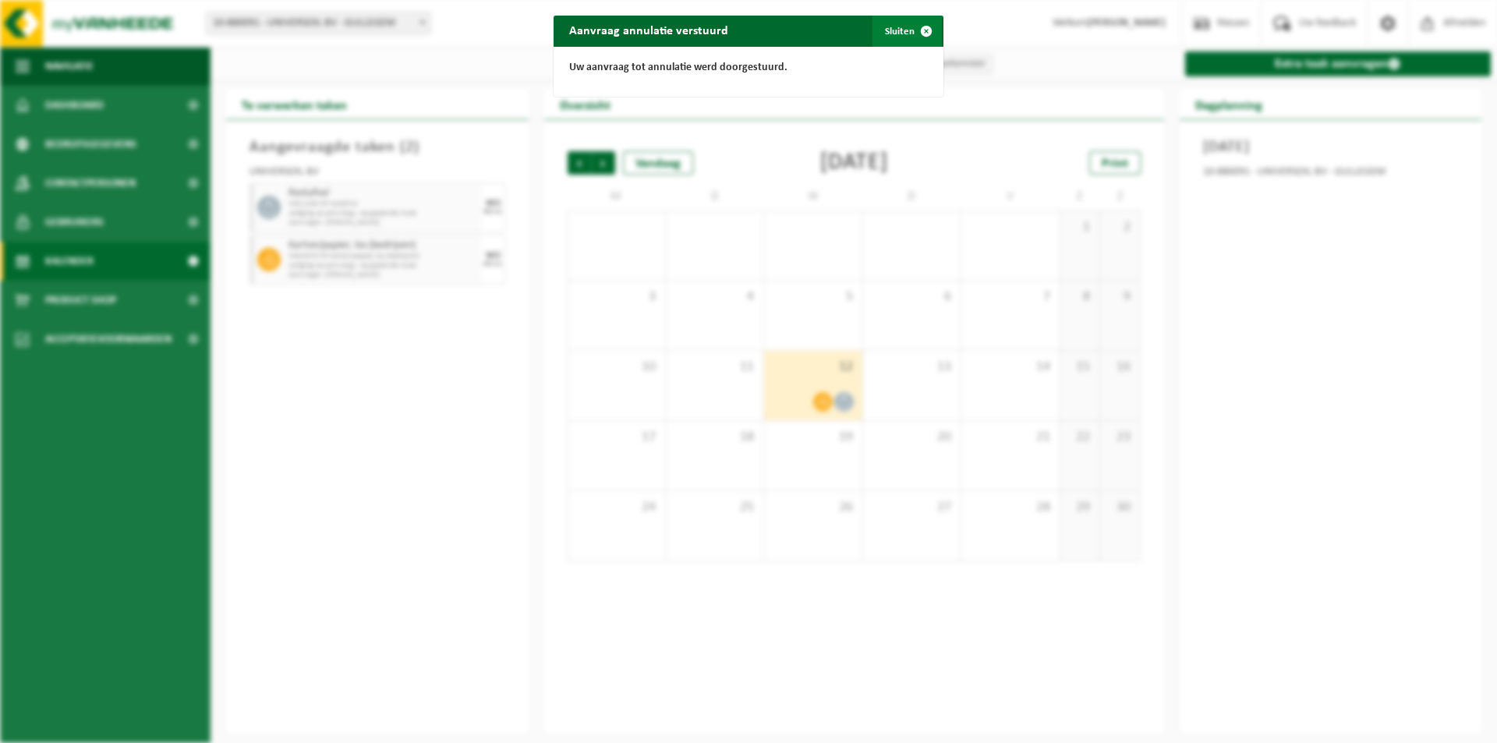
click at [918, 25] on span "button" at bounding box center [926, 31] width 31 height 31
